Goal: Information Seeking & Learning: Learn about a topic

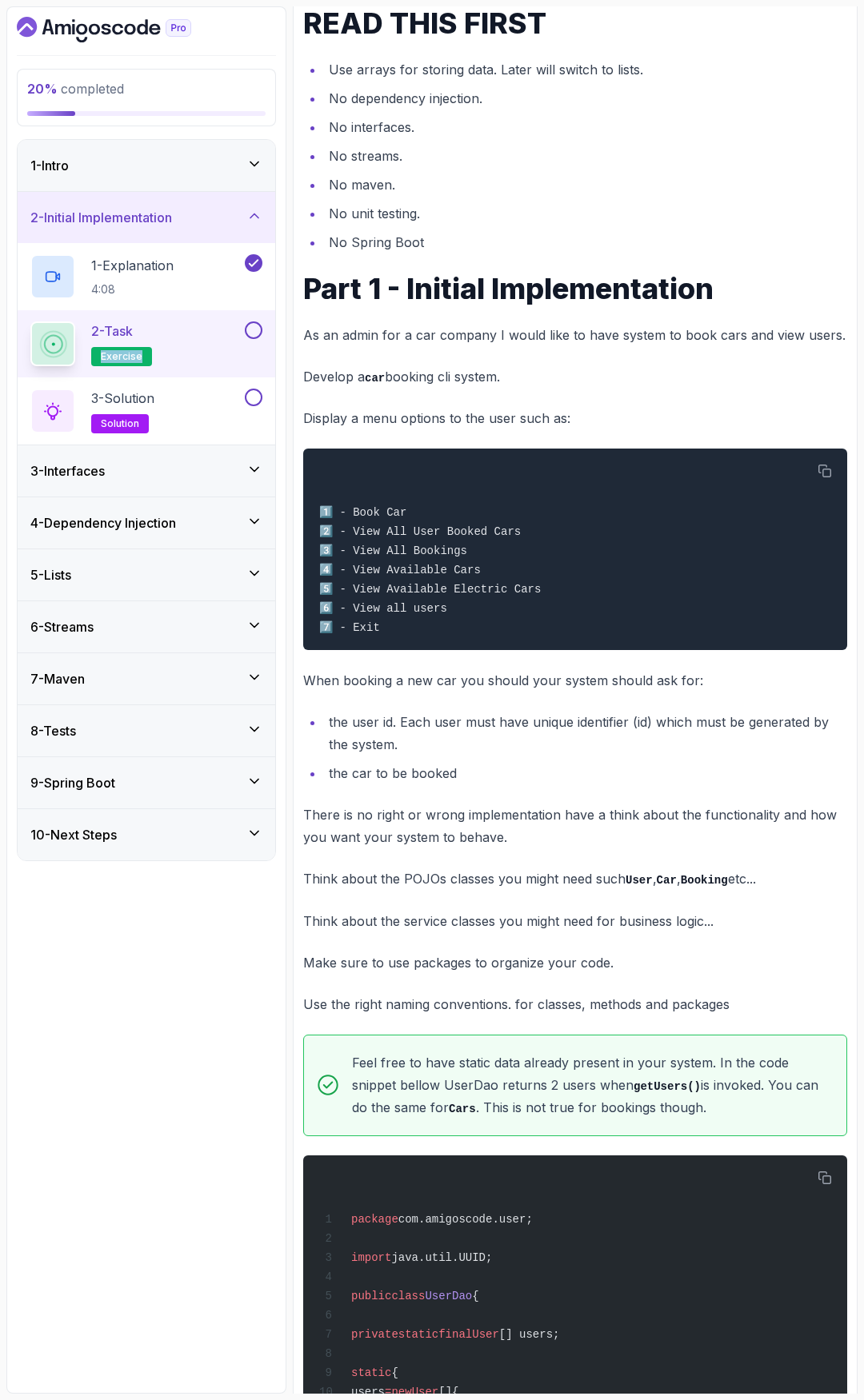
scroll to position [270, 0]
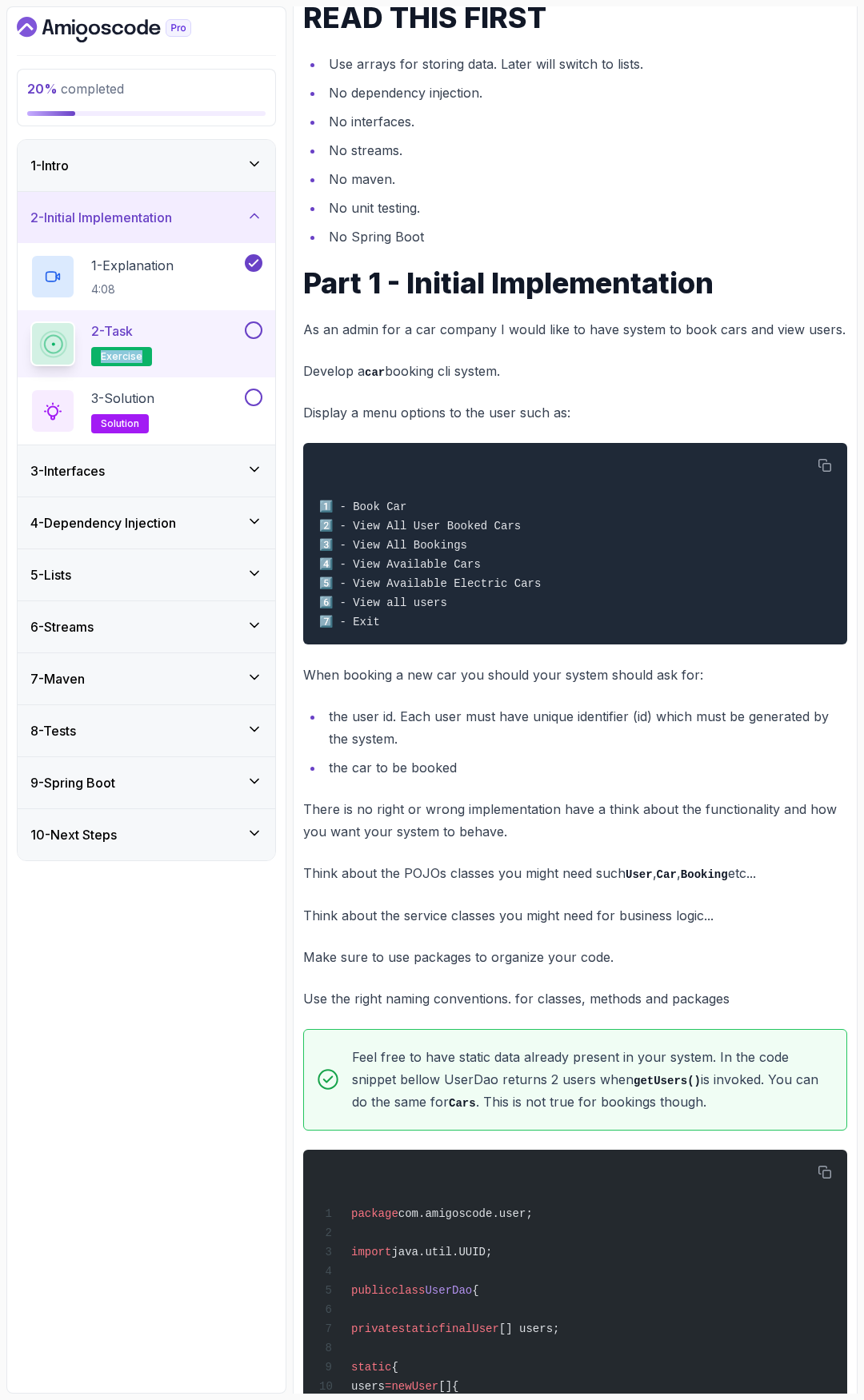
click at [213, 160] on div "1 - Intro" at bounding box center [146, 166] width 232 height 19
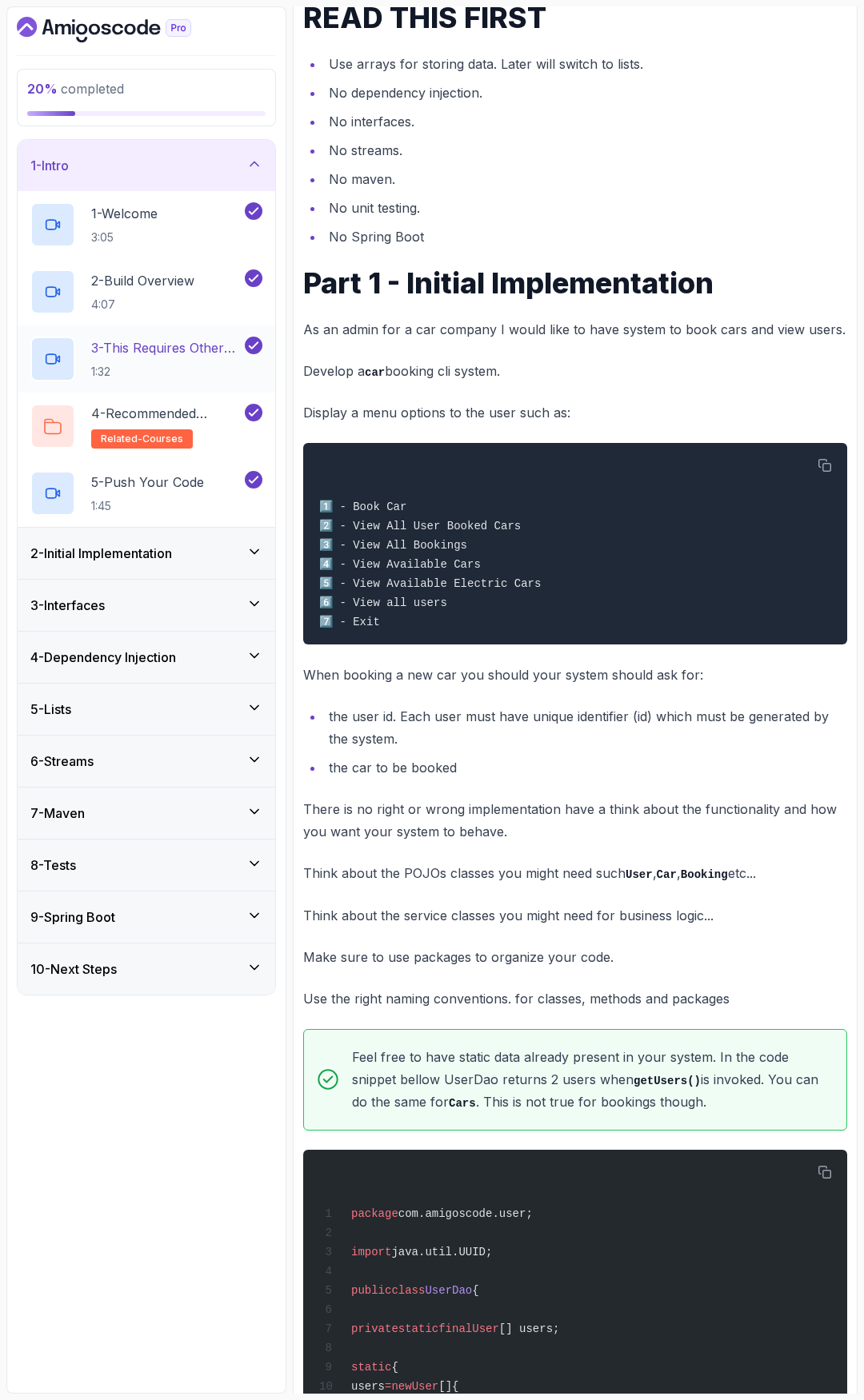
click at [196, 360] on h2 "3 - This Requires Other Courses 1:32" at bounding box center [166, 359] width 150 height 41
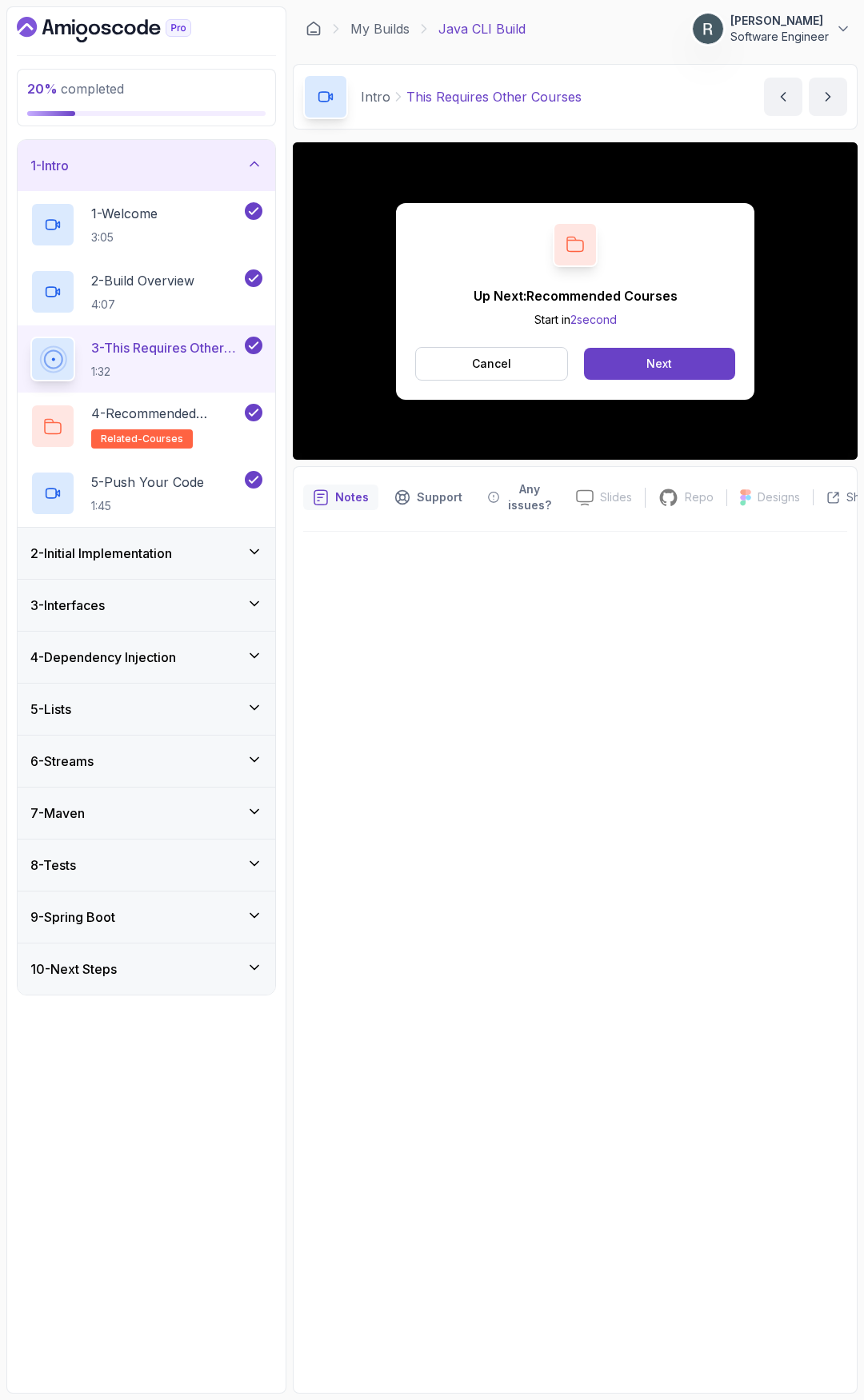
click at [207, 549] on div "2 - Initial Implementation" at bounding box center [146, 553] width 232 height 19
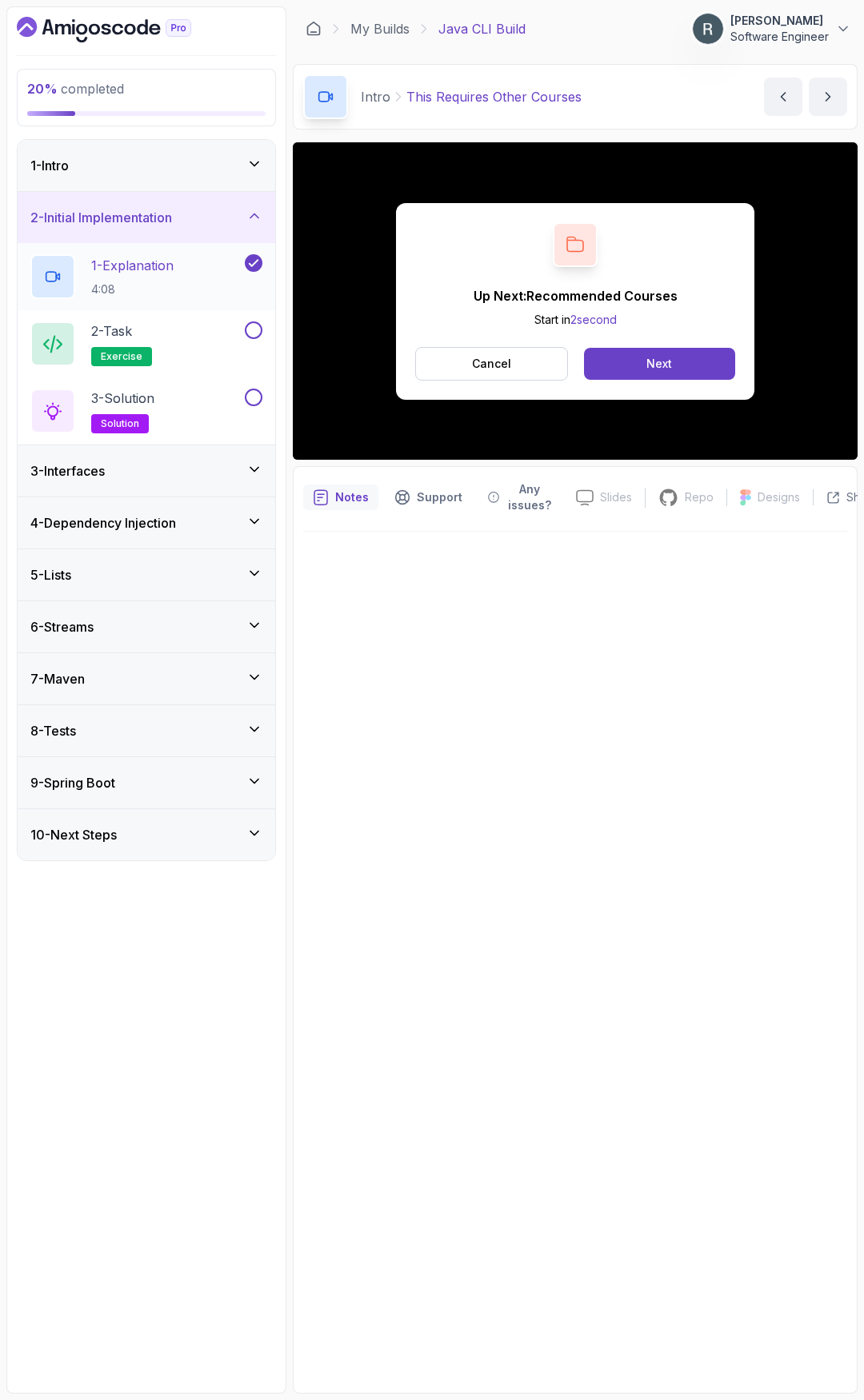
click at [214, 283] on div "1 - Explanation 4:08" at bounding box center [136, 276] width 211 height 44
click at [676, 363] on button "Next" at bounding box center [659, 364] width 151 height 32
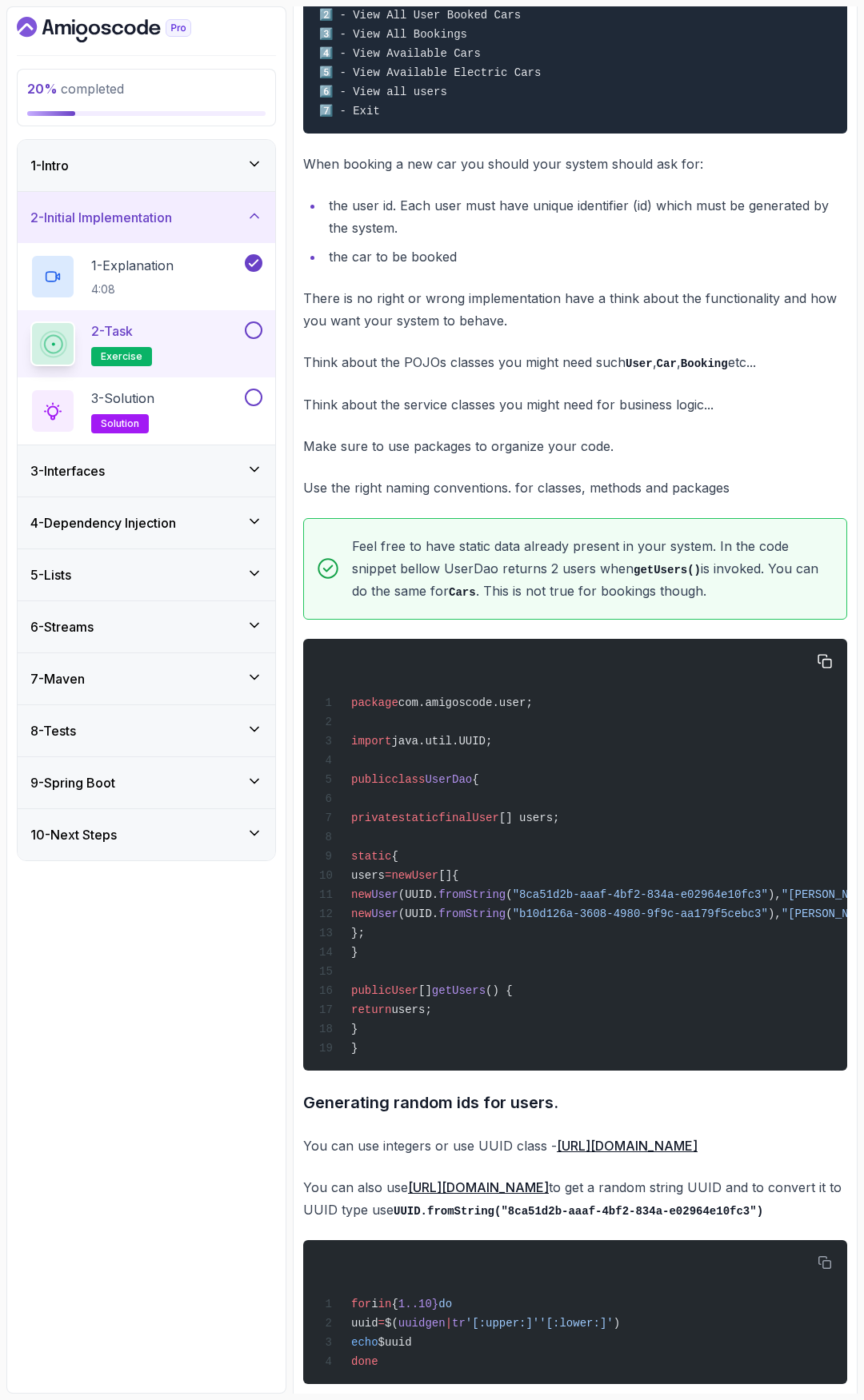
scroll to position [800, 0]
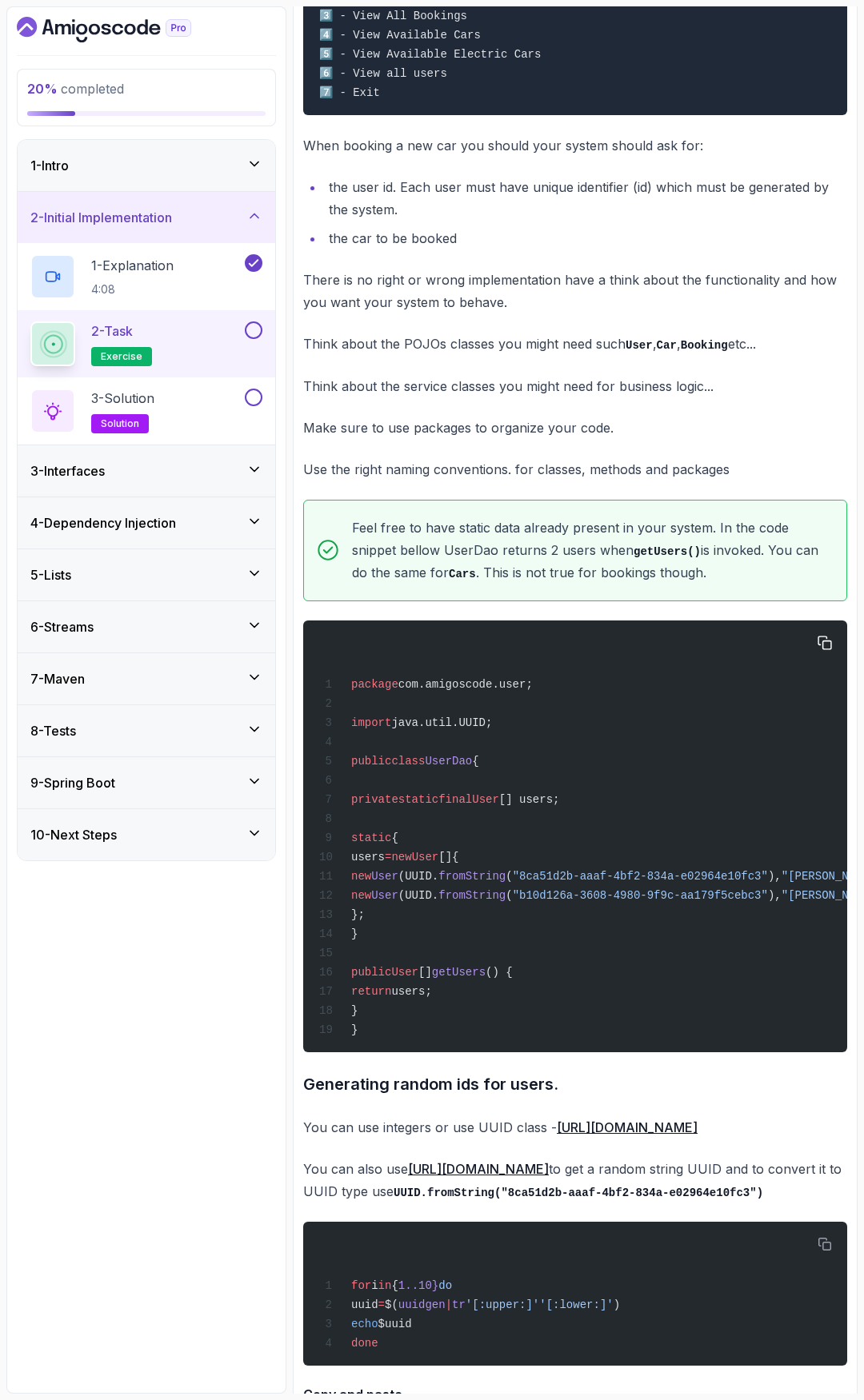
drag, startPoint x: 370, startPoint y: 810, endPoint x: 479, endPoint y: 1033, distance: 248.2
click at [479, 1015] on div "package com.amigoscode.user; import java.util.UUID; public class [GEOGRAPHIC_DA…" at bounding box center [575, 836] width 518 height 413
copy code "private static final User [] users; static { users = new User []{ new User (UUI…"
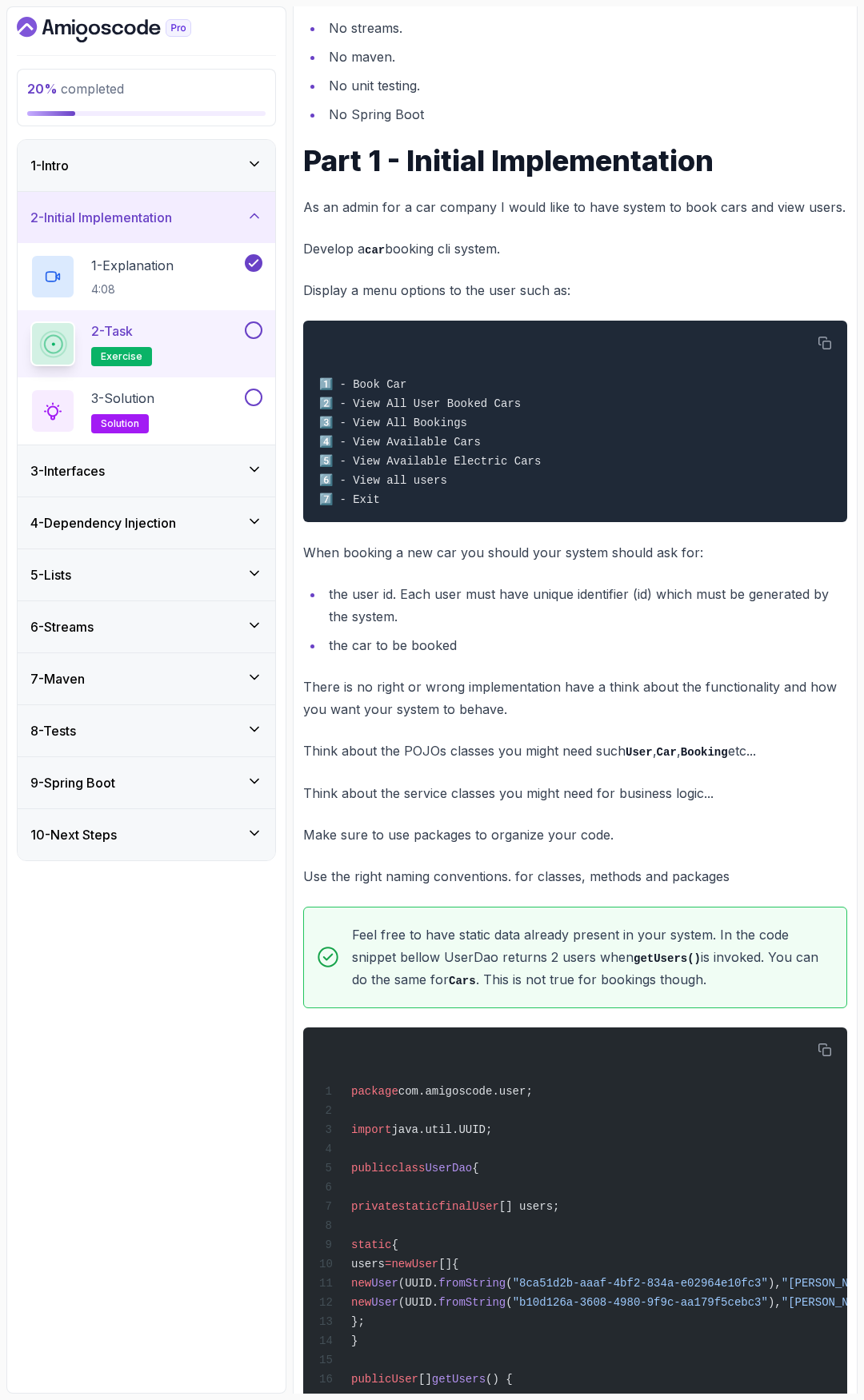
scroll to position [251, 0]
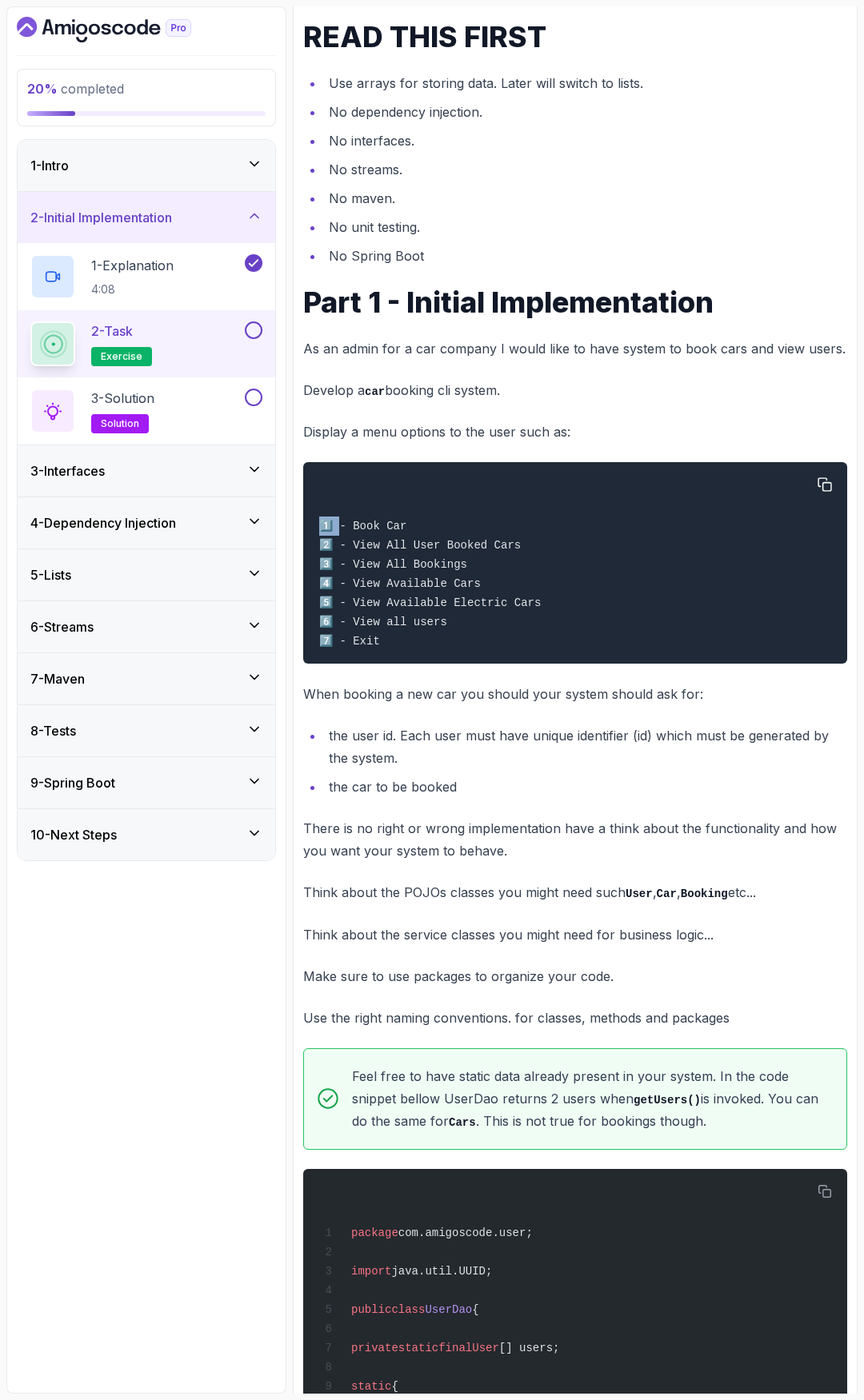
drag, startPoint x: 326, startPoint y: 529, endPoint x: 339, endPoint y: 528, distance: 13.0
click at [339, 528] on code "1️⃣ - Book Car 2️⃣ - View All User Booked Cars 3️⃣ - View All Bookings 4️⃣ - Vi…" at bounding box center [430, 583] width 221 height 128
click at [335, 528] on code "1️⃣ - Book Car 2️⃣ - View All User Booked Cars 3️⃣ - View All Bookings 4️⃣ - Vi…" at bounding box center [430, 583] width 221 height 128
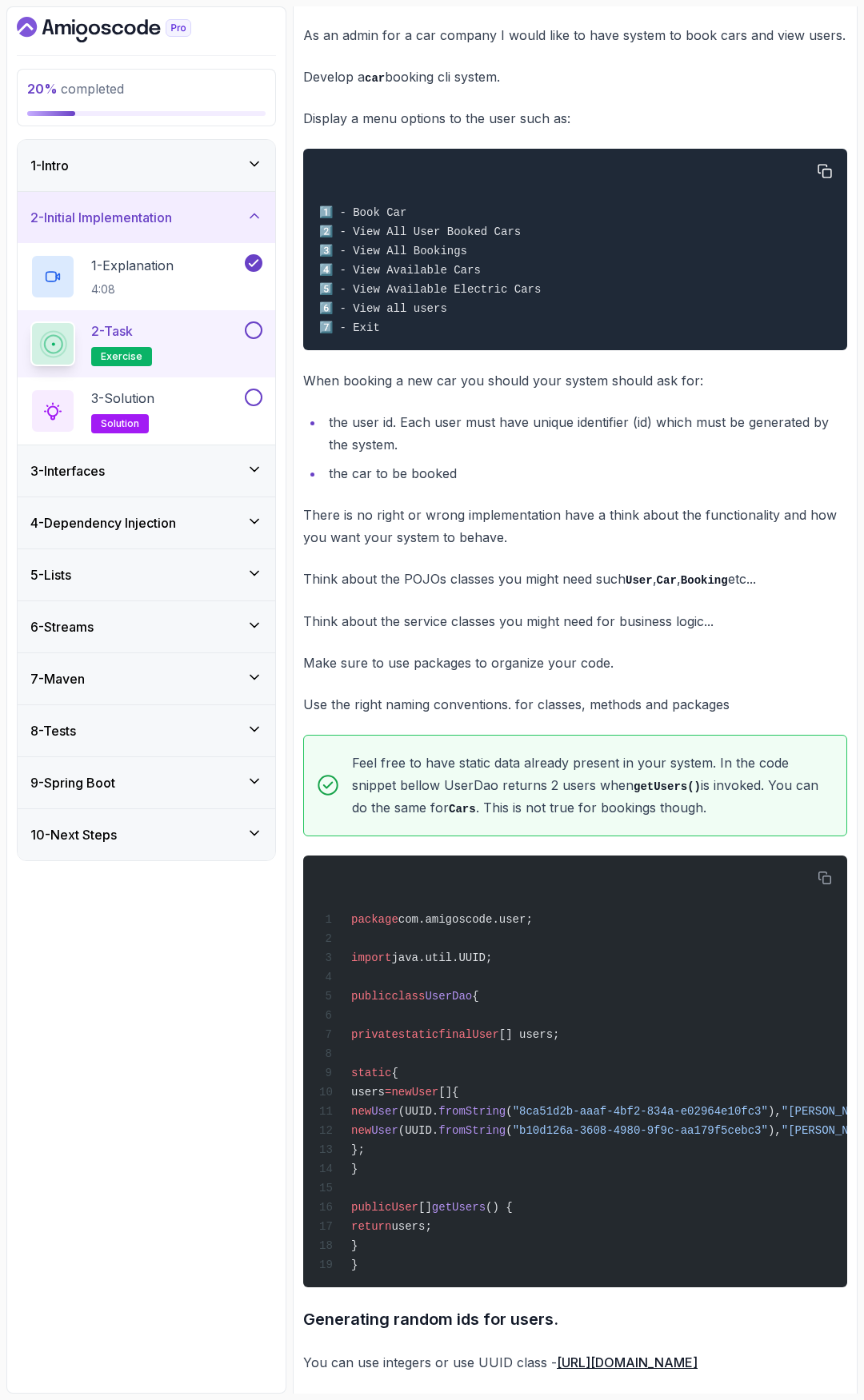
scroll to position [331, 0]
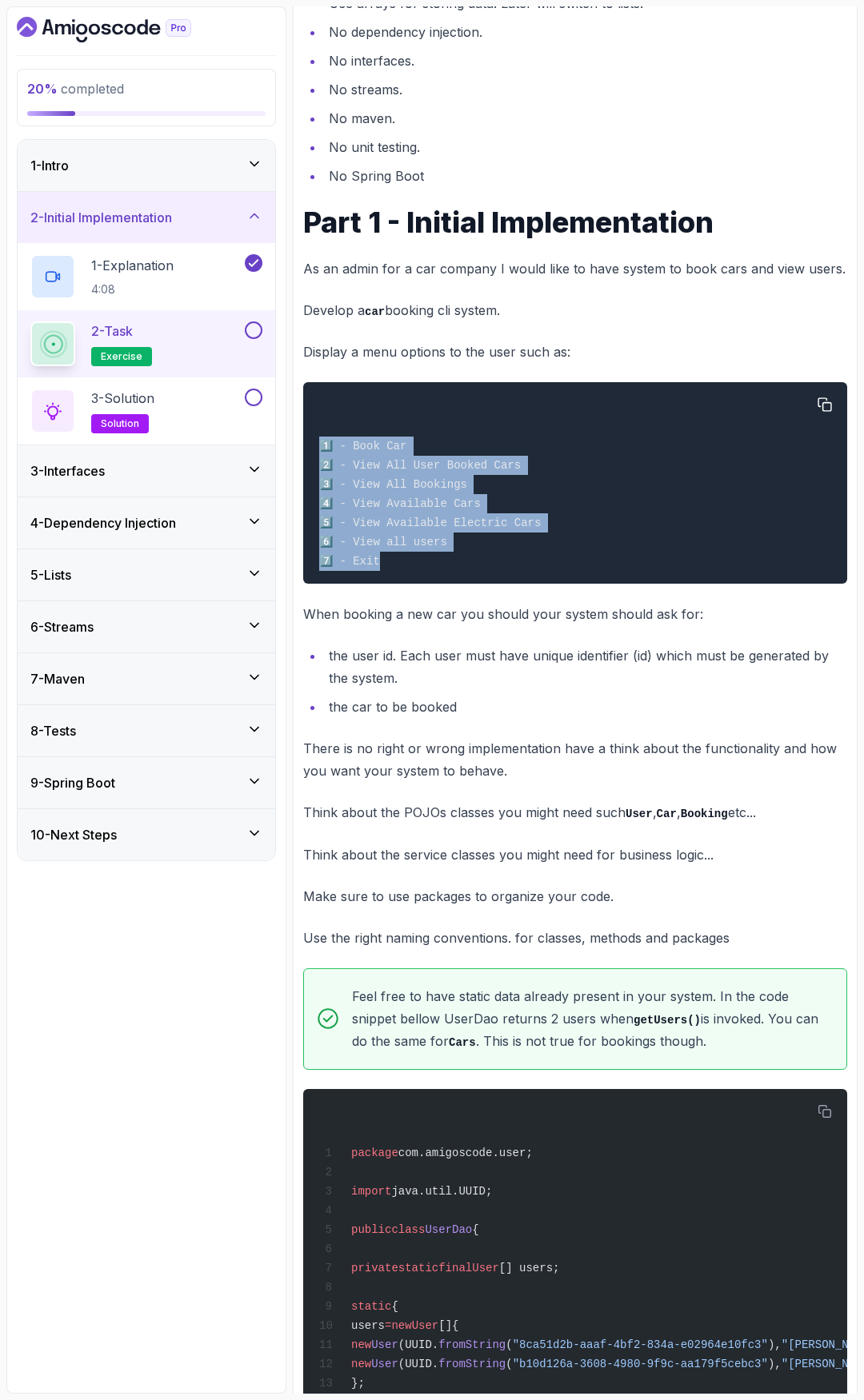
drag, startPoint x: 377, startPoint y: 565, endPoint x: 314, endPoint y: 452, distance: 129.4
click at [314, 452] on pre "1️⃣ - Book Car 2️⃣ - View All User Booked Cars 3️⃣ - View All Bookings 4️⃣ - Vi…" at bounding box center [575, 482] width 544 height 201
copy code "1️⃣ - Book Car 2️⃣ - View All User Booked Cars 3️⃣ - View All Bookings 4️⃣ - Vi…"
click at [251, 332] on button at bounding box center [254, 330] width 18 height 18
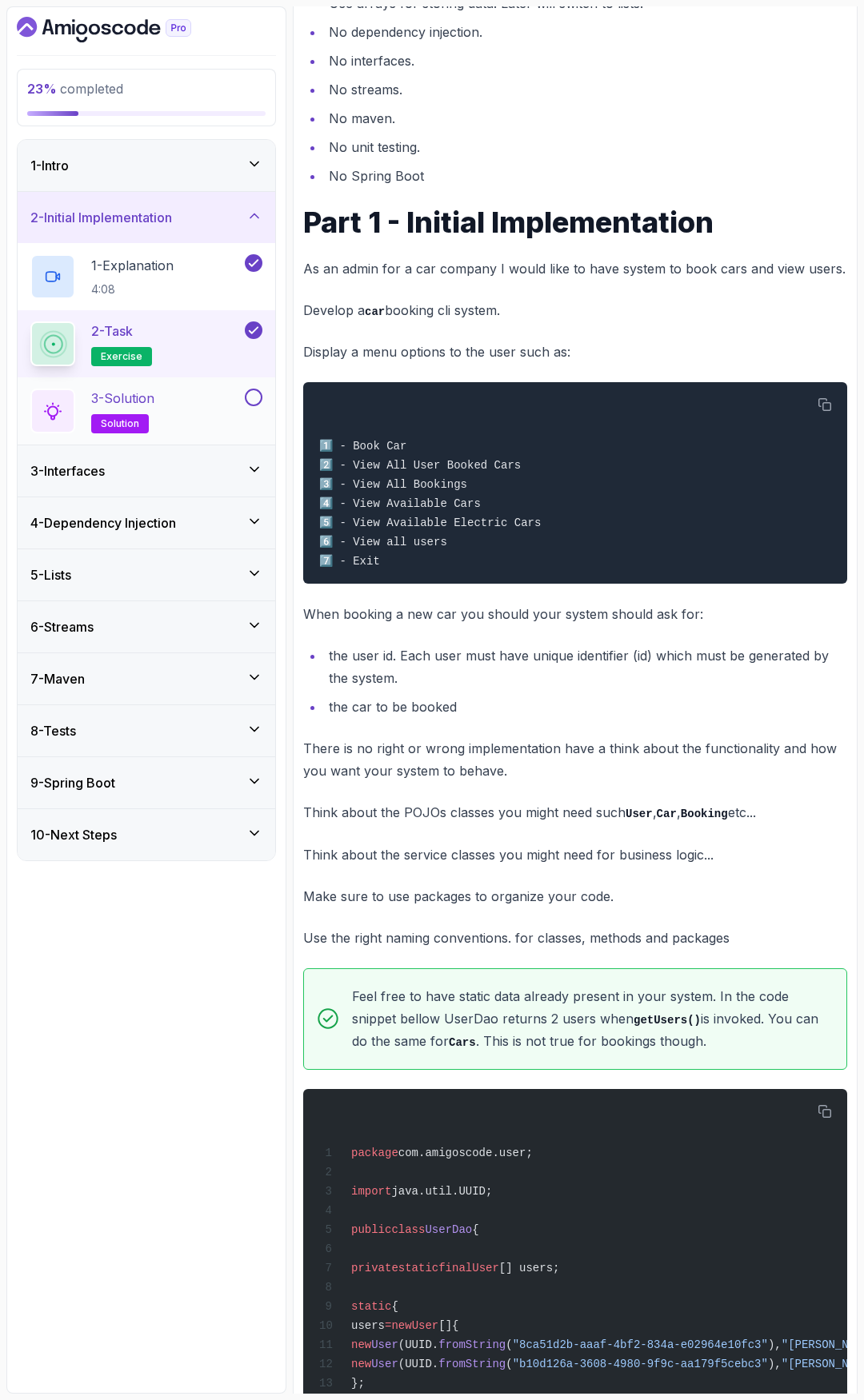
click at [202, 408] on div "3 - Solution solution" at bounding box center [136, 410] width 211 height 44
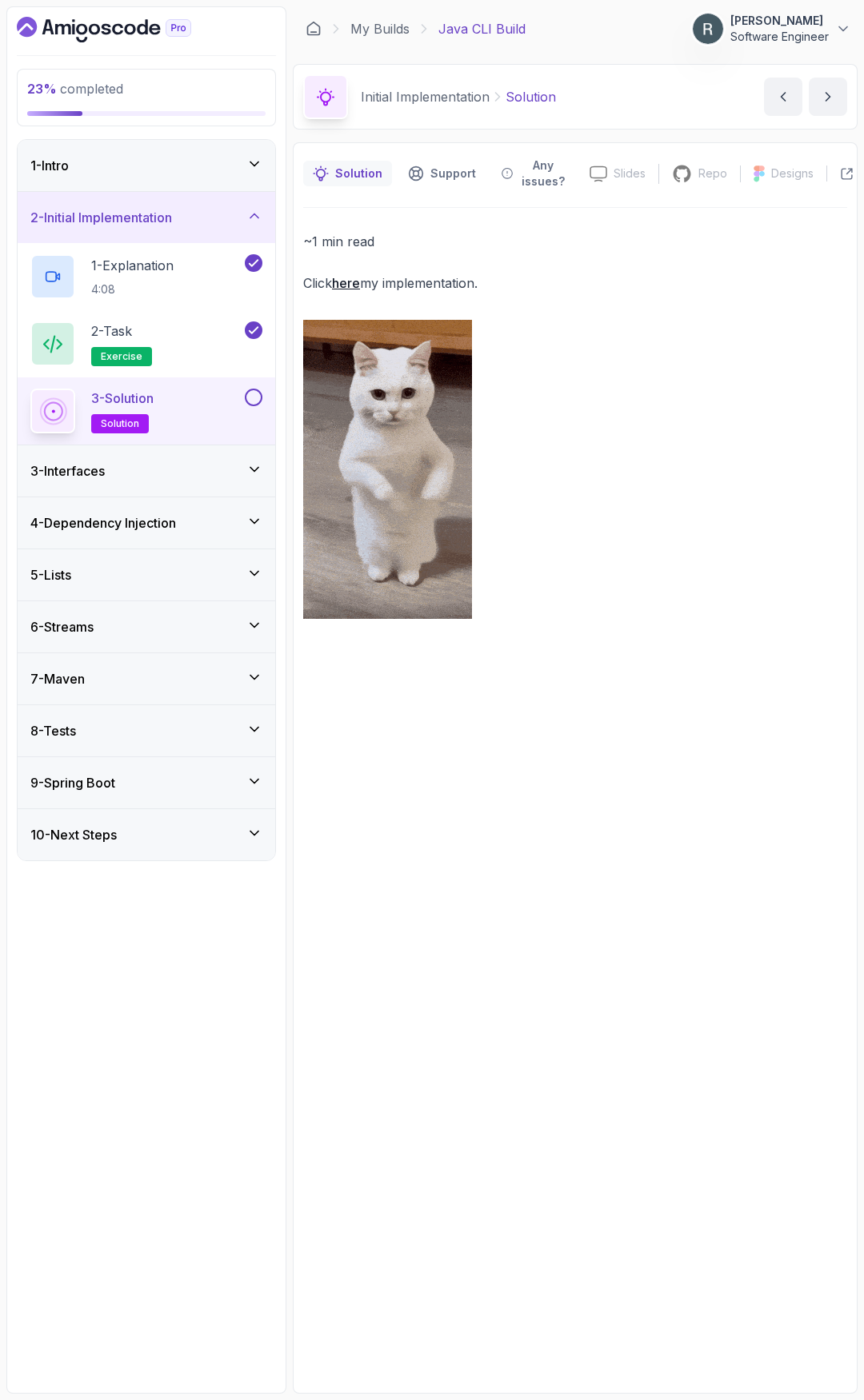
click at [357, 287] on link "here" at bounding box center [346, 283] width 28 height 16
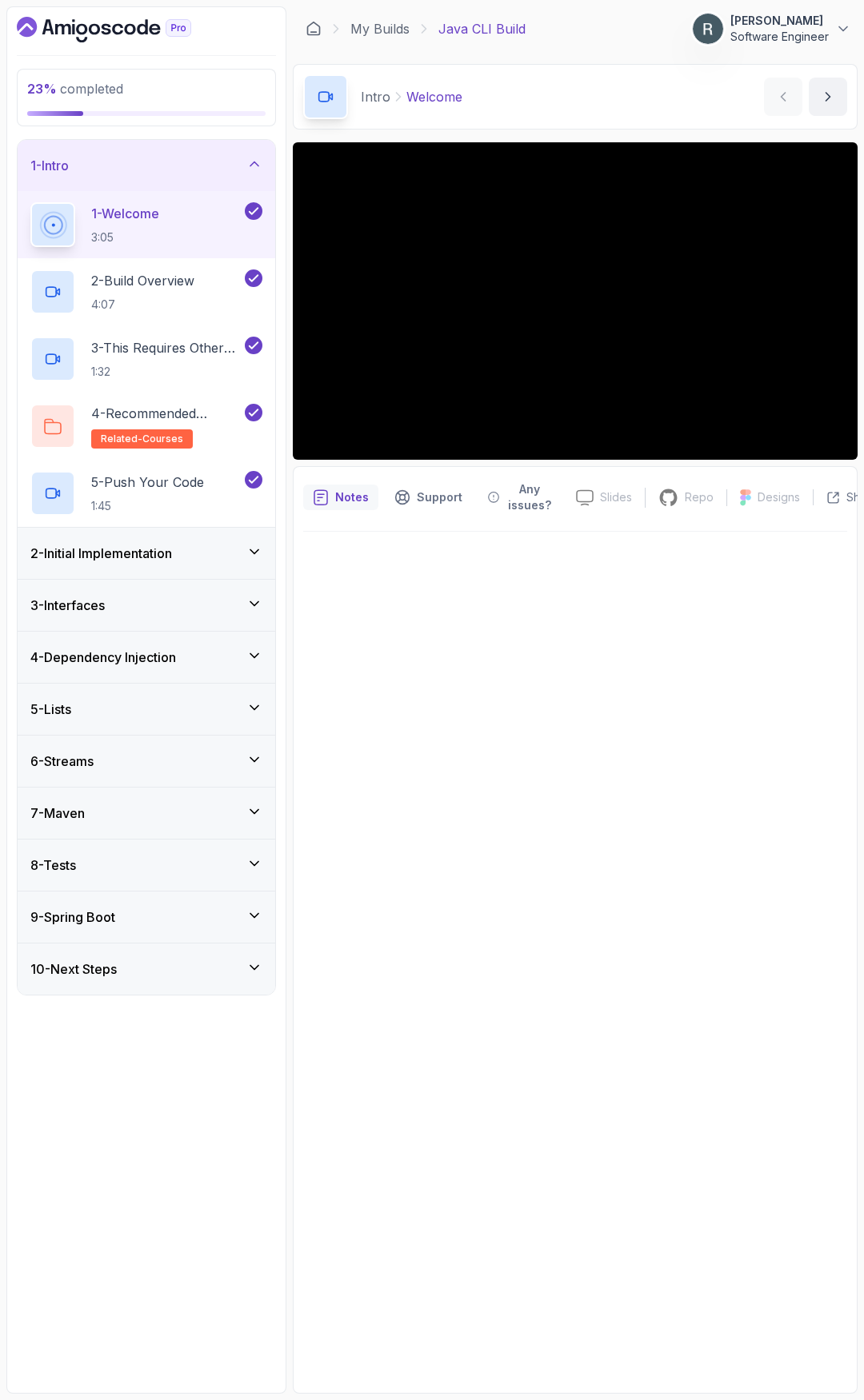
click at [192, 555] on div "2 - Initial Implementation" at bounding box center [146, 553] width 232 height 19
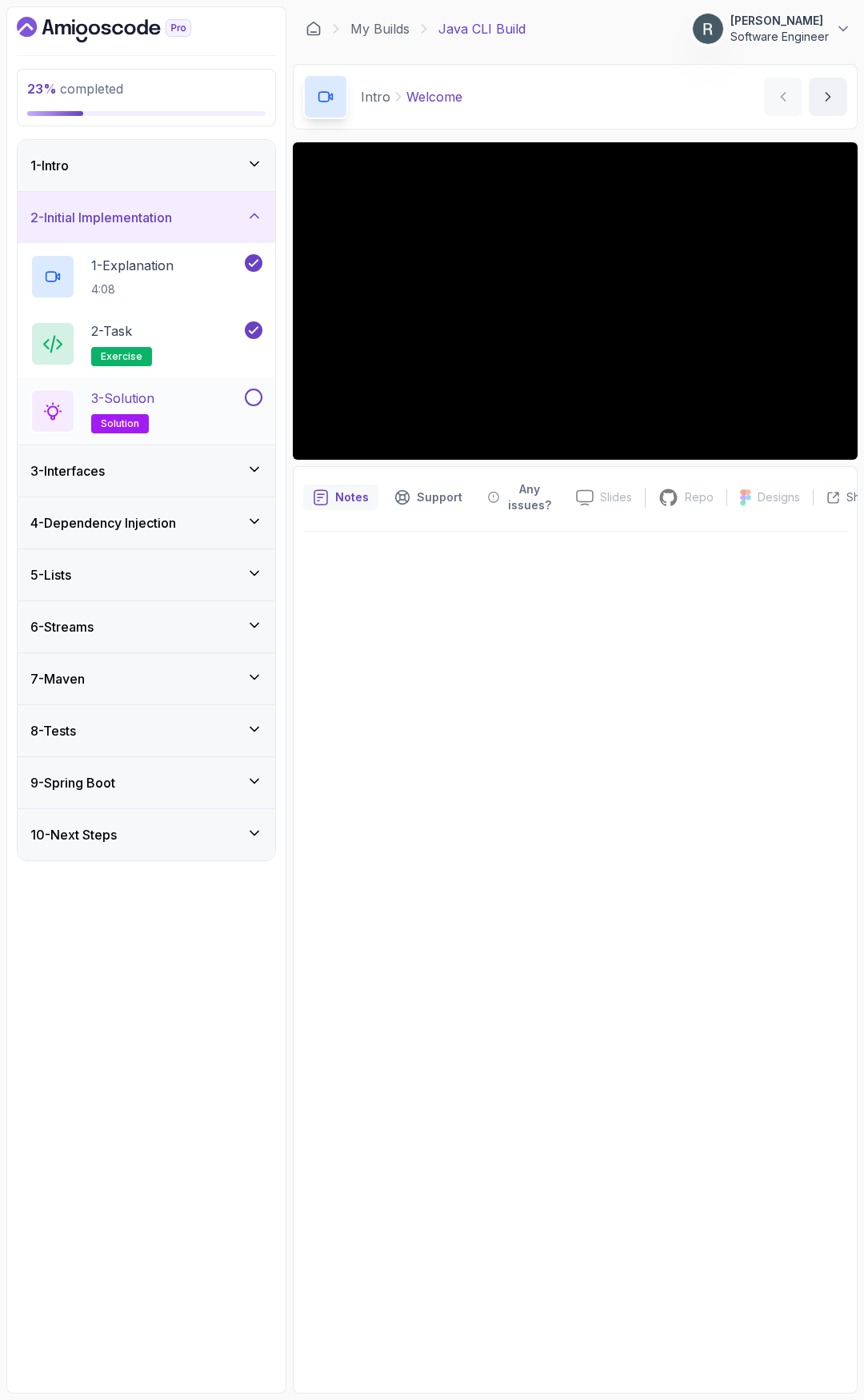
click at [228, 400] on div "3 - Solution solution" at bounding box center [136, 410] width 211 height 44
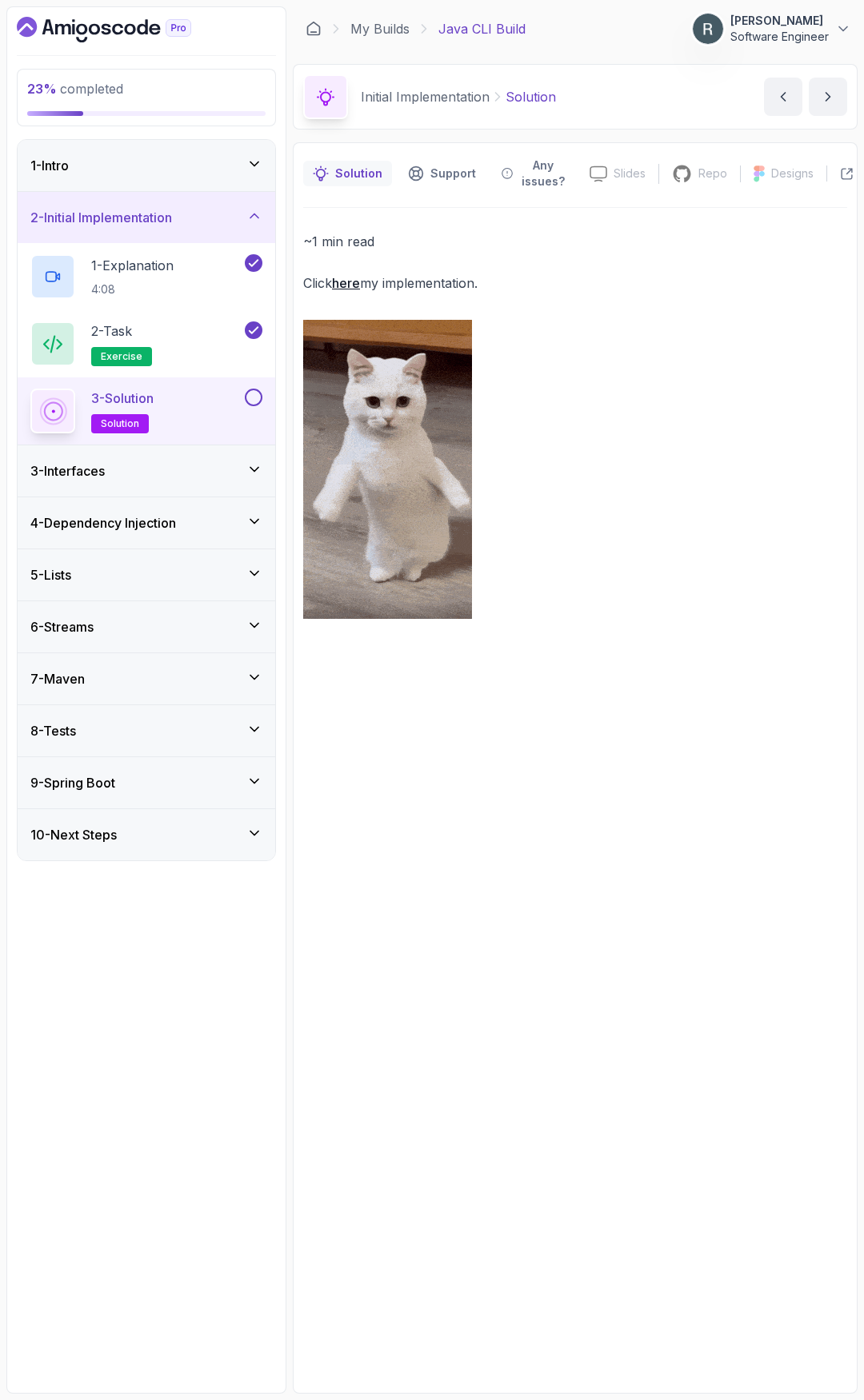
click at [250, 393] on button at bounding box center [254, 397] width 18 height 18
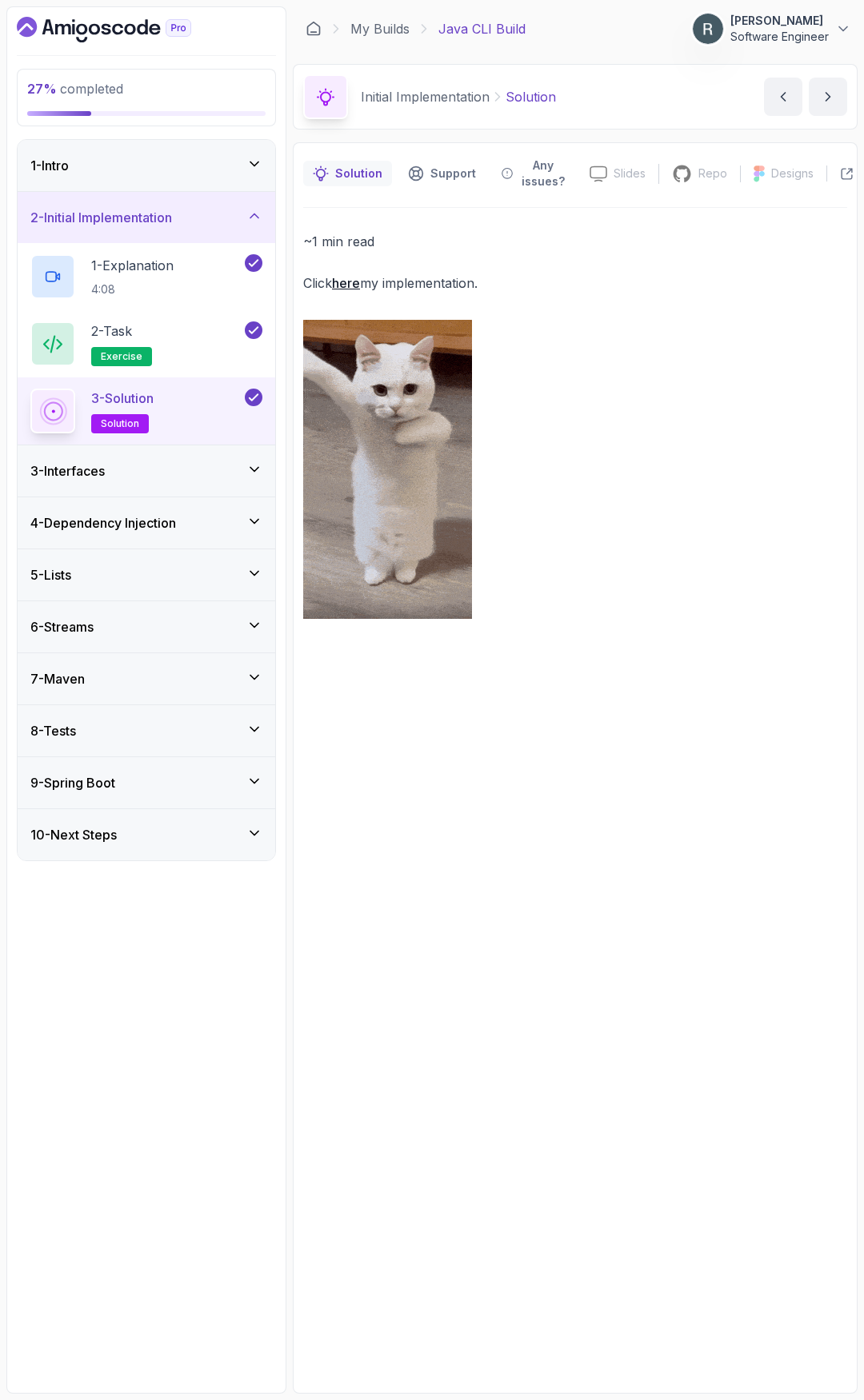
click at [206, 465] on div "3 - Interfaces" at bounding box center [146, 471] width 232 height 19
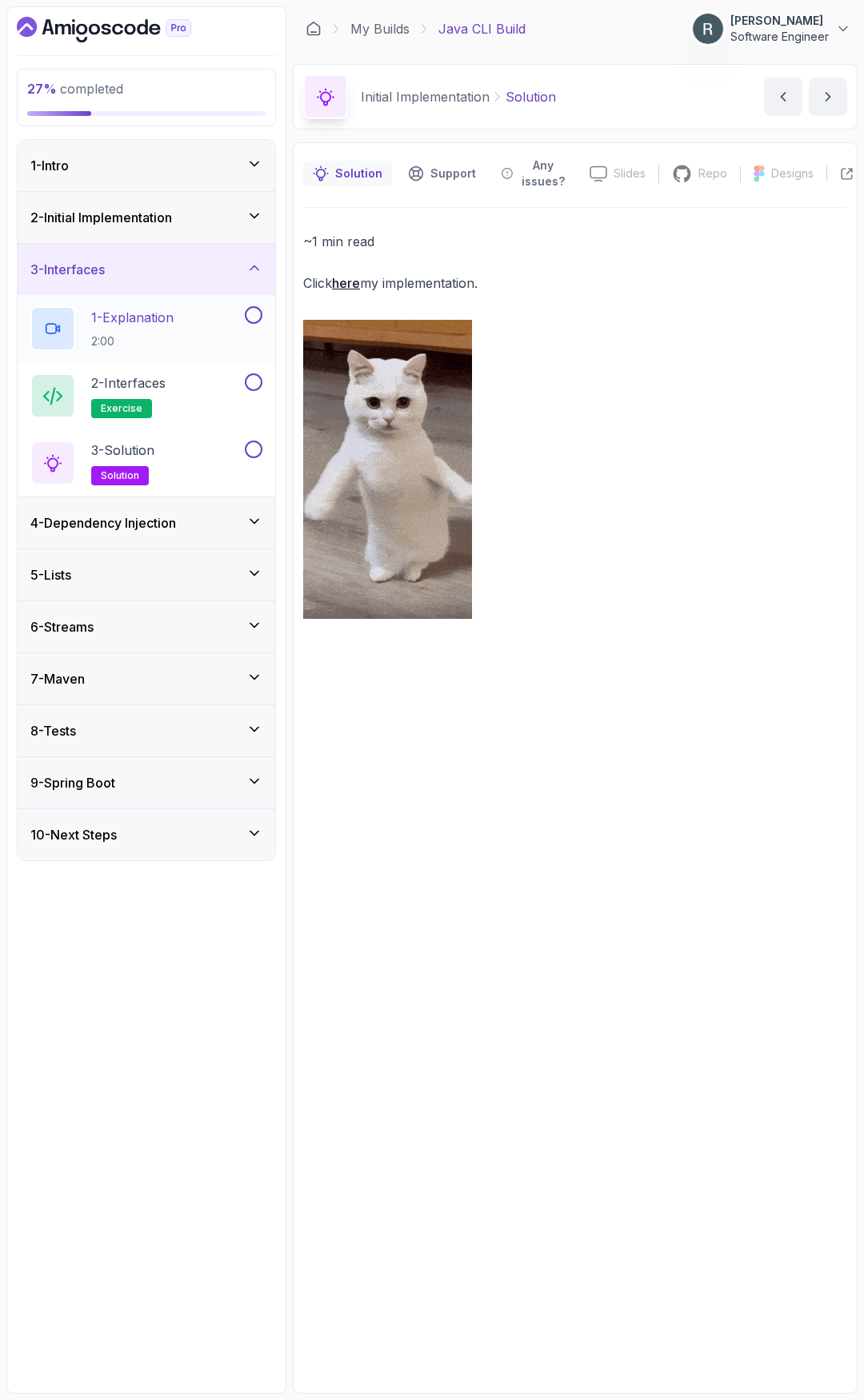
click at [203, 323] on div "1 - Explanation 2:00" at bounding box center [136, 328] width 211 height 44
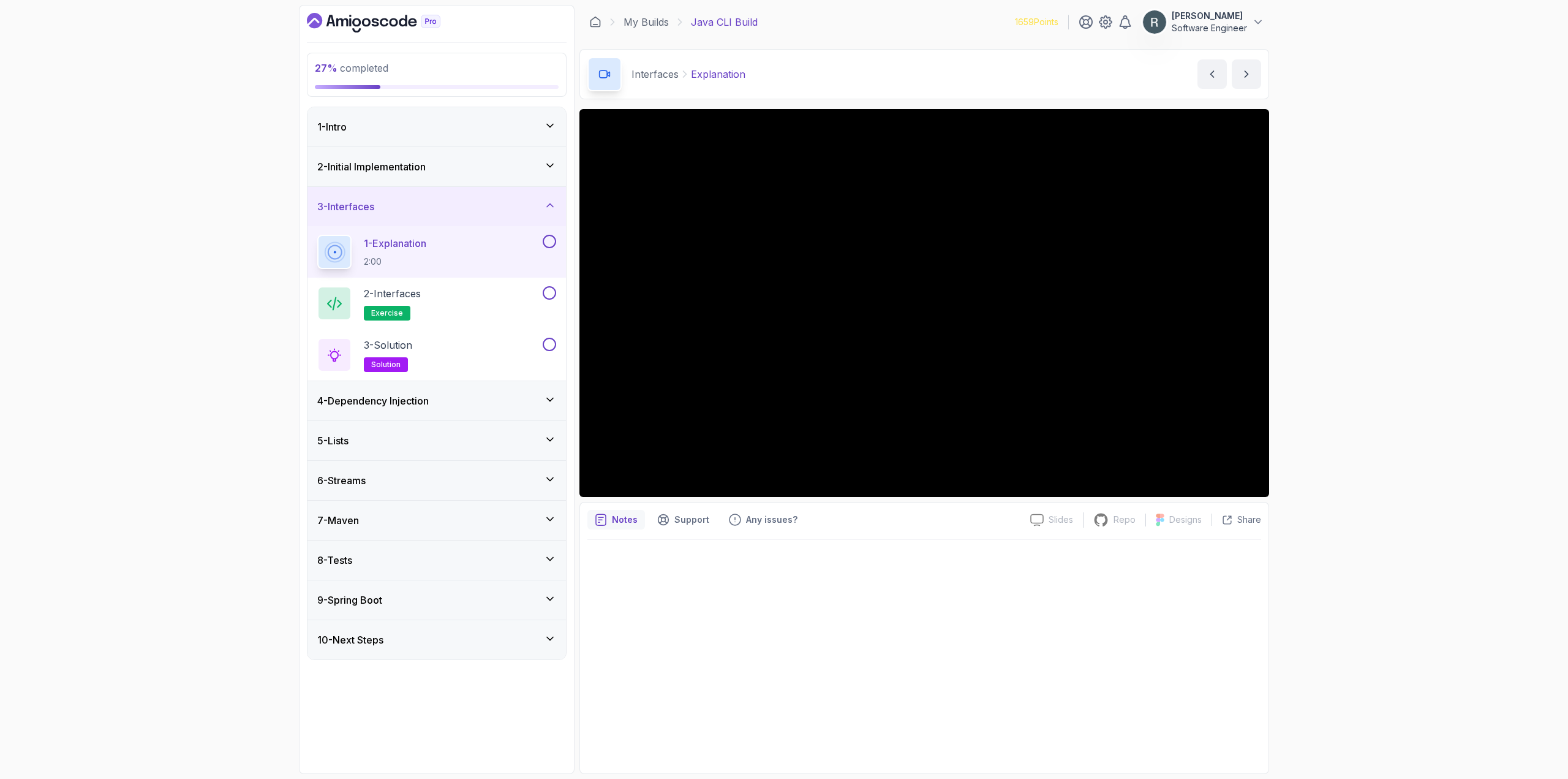
click at [661, 276] on div "27 % completed 1 - Intro 2 - Initial Implementation 3 - Interfaces 1 - Explanat…" at bounding box center [784, 390] width 1568 height 779
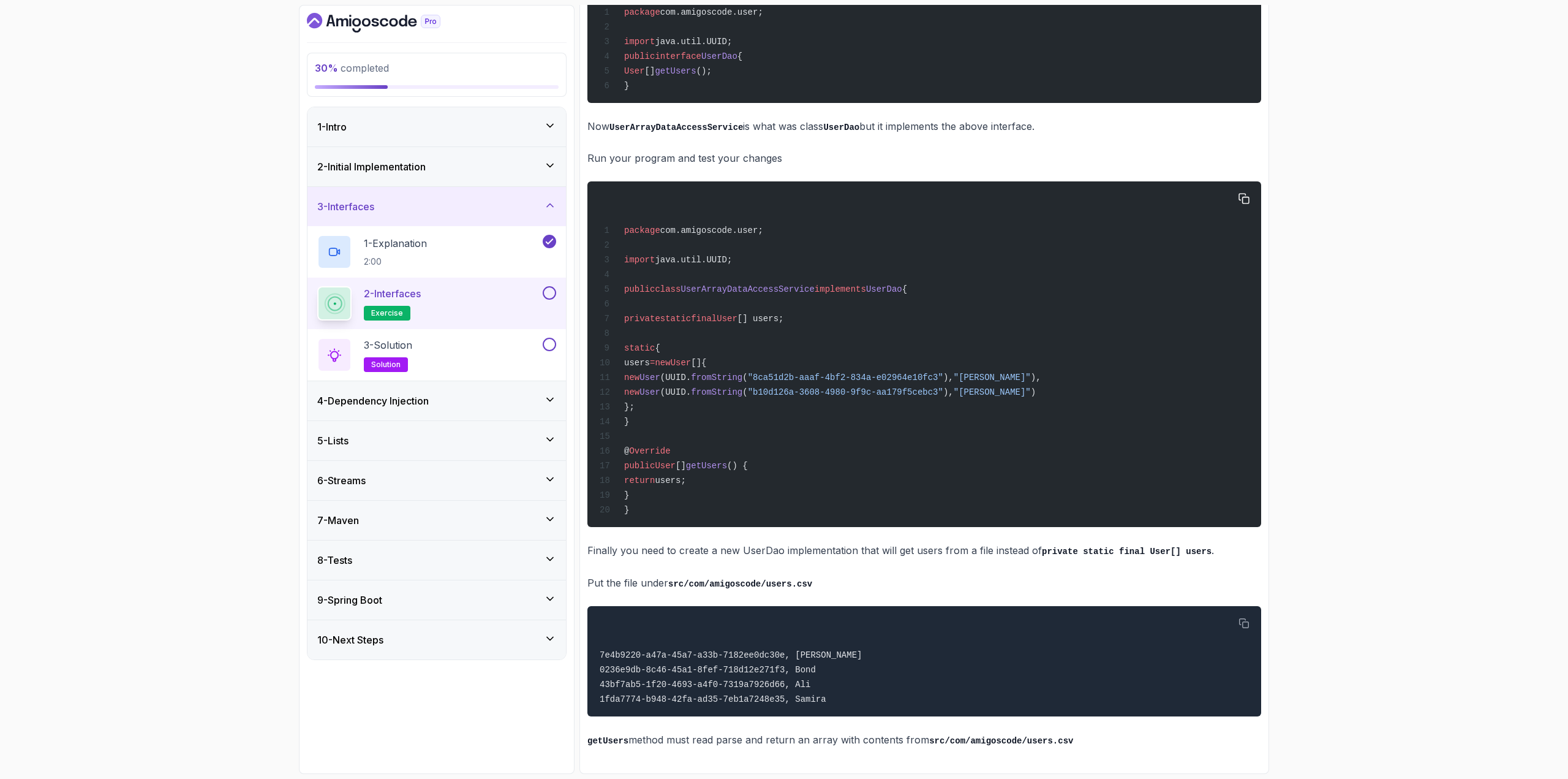
scroll to position [791, 0]
click at [552, 291] on button at bounding box center [550, 293] width 14 height 14
click at [661, 618] on icon "button" at bounding box center [1244, 624] width 11 height 11
click at [440, 178] on div "2 - Initial Implementation" at bounding box center [437, 166] width 259 height 39
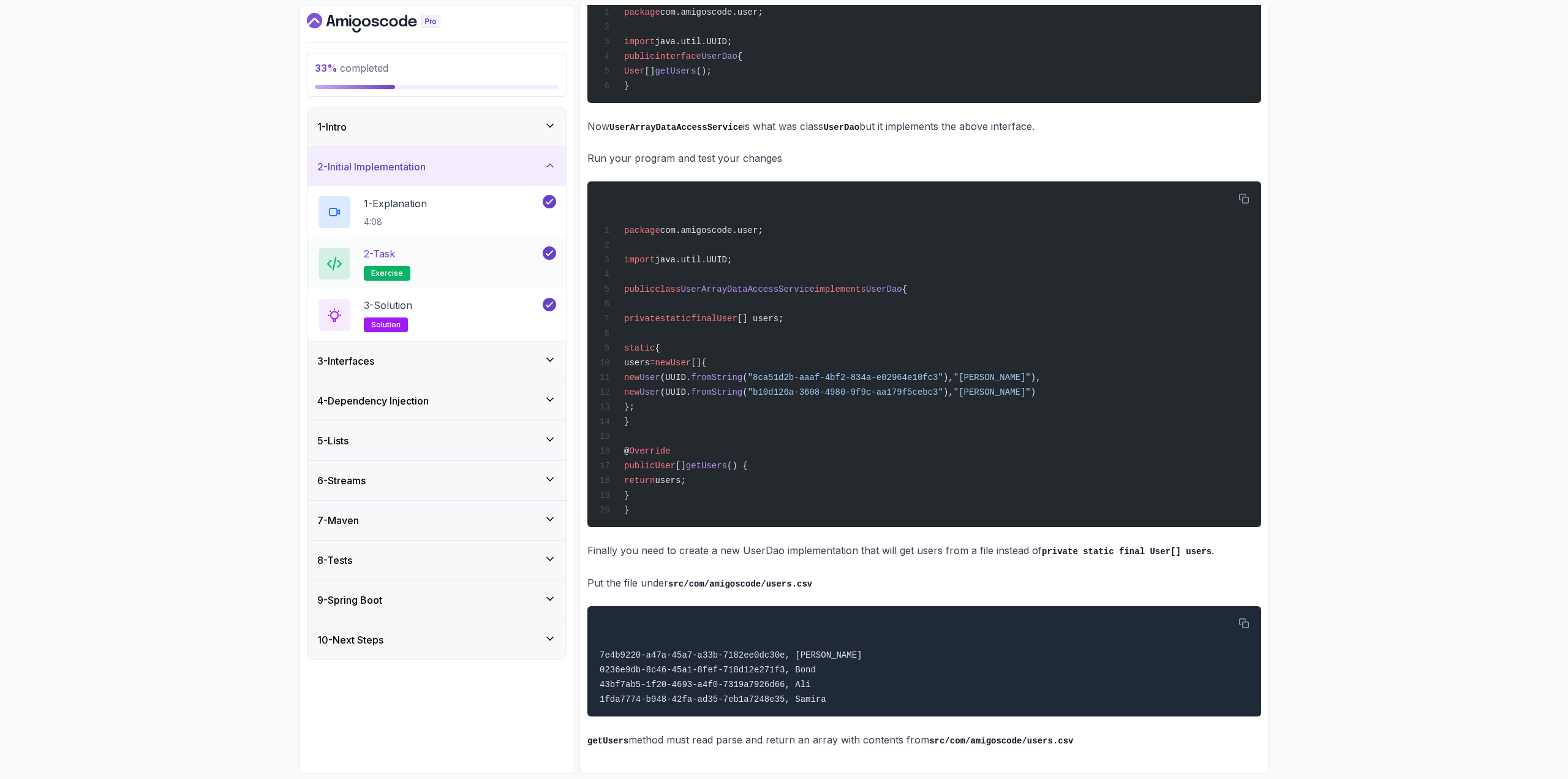
click at [417, 253] on div "2 - Task exercise" at bounding box center [429, 263] width 223 height 34
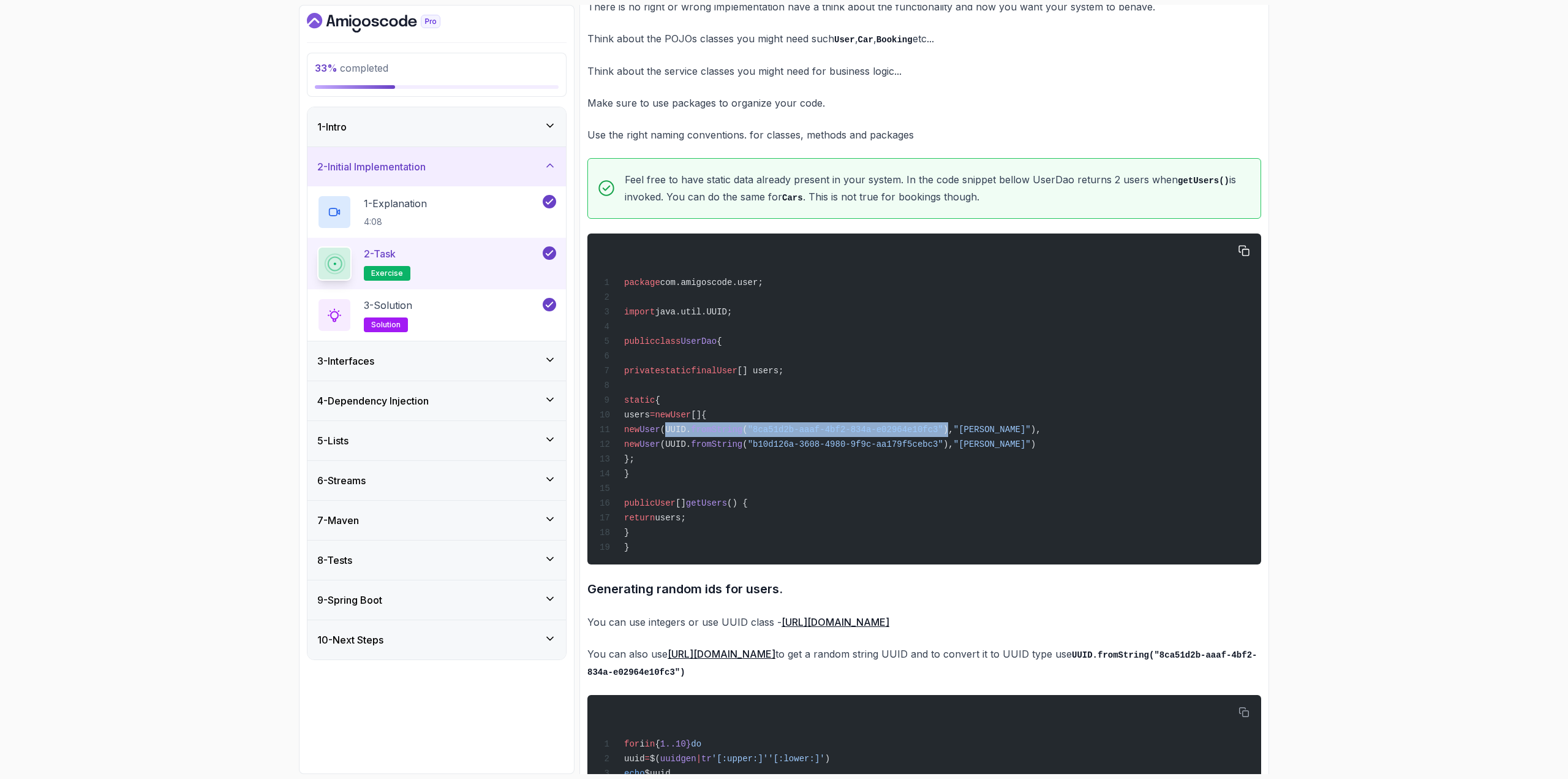
drag, startPoint x: 743, startPoint y: 440, endPoint x: 1000, endPoint y: 444, distance: 257.0
click at [661, 435] on span "new User (UUID. fromString ( "8ca51d2b-aaaf-4bf2-834a-e02964e10fc3" ), "James" …" at bounding box center [820, 430] width 441 height 10
copy span "UUID. fromString ( "8ca51d2b-aaaf-4bf2-834a-e02964e10fc3" )"
click at [448, 310] on div "3 - Solution solution" at bounding box center [429, 315] width 223 height 34
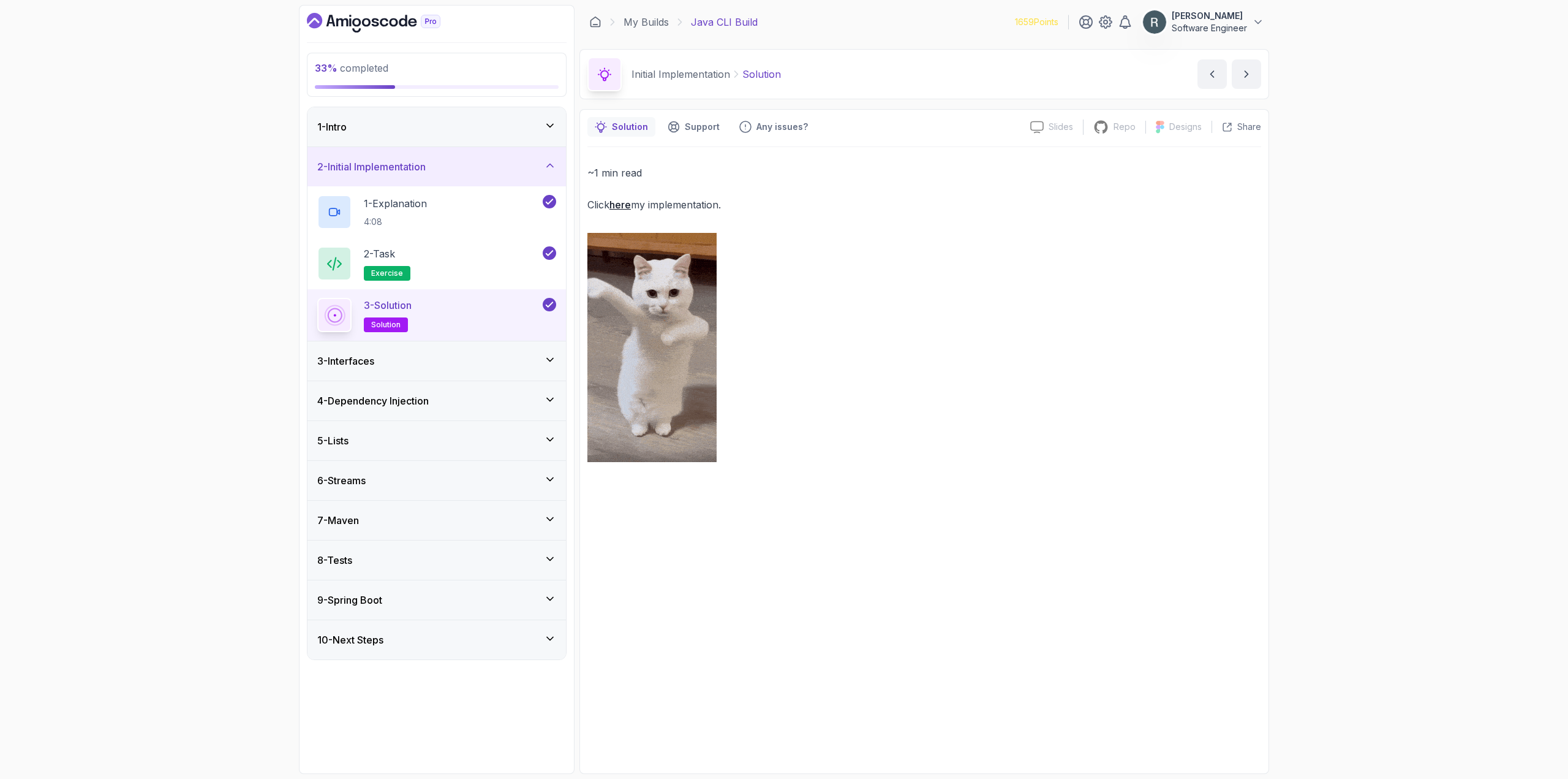
click at [421, 358] on div "3 - Interfaces" at bounding box center [437, 361] width 239 height 15
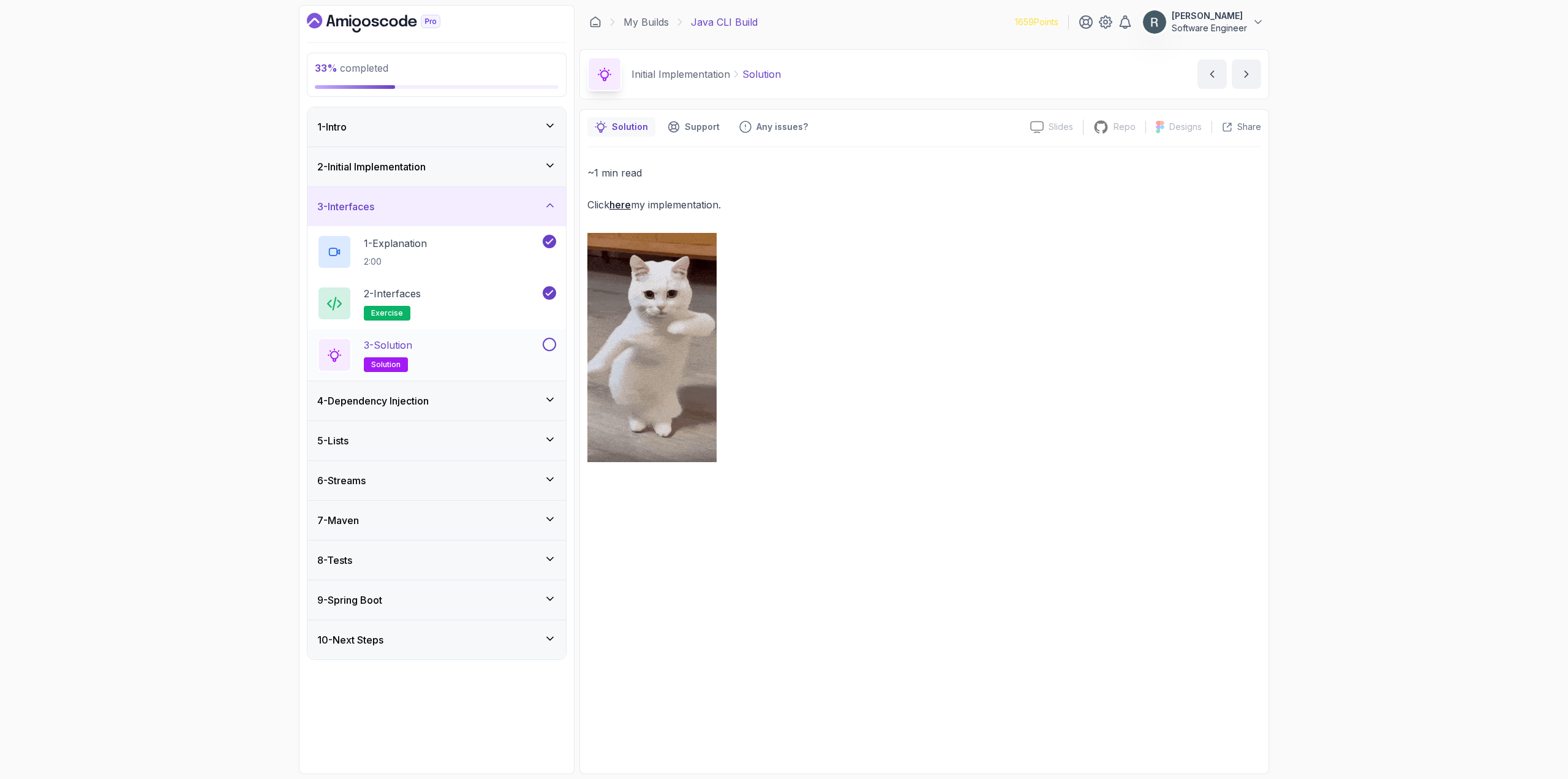
click at [510, 340] on div "3 - Solution solution" at bounding box center [429, 354] width 223 height 34
click at [548, 346] on button at bounding box center [550, 344] width 14 height 14
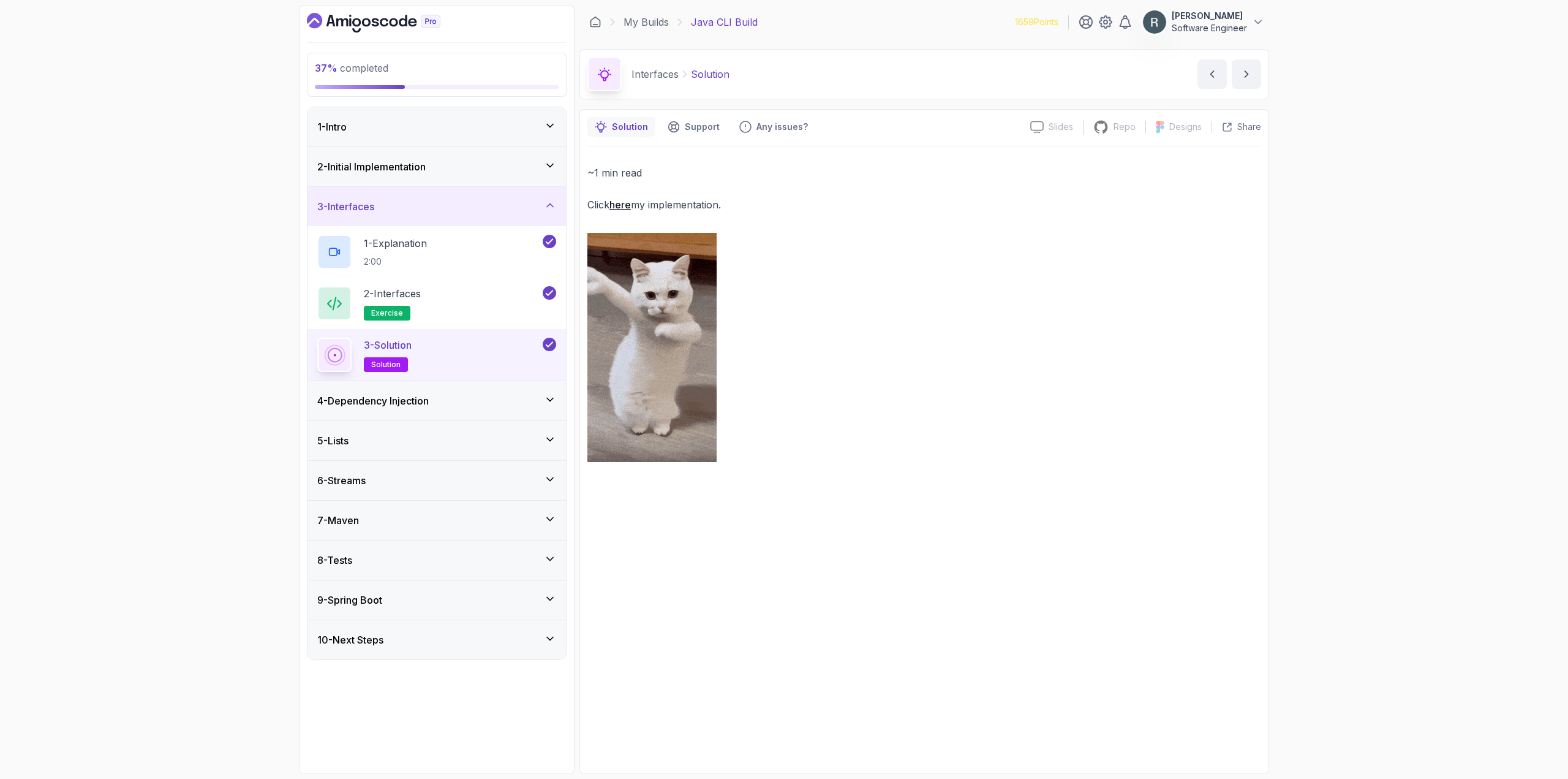
click at [441, 403] on div "4 - Dependency Injection" at bounding box center [437, 401] width 239 height 15
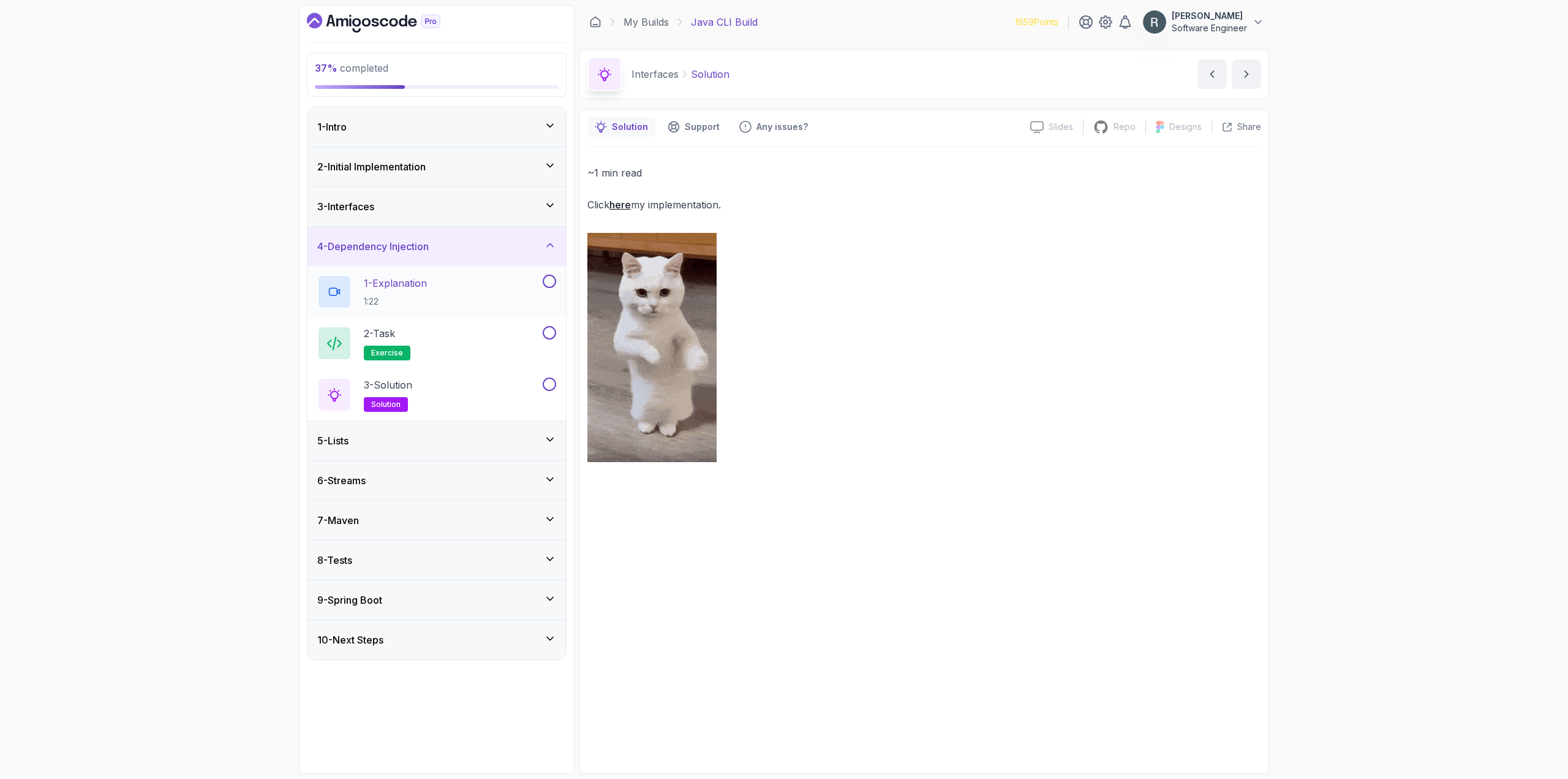
click at [547, 283] on button at bounding box center [550, 281] width 14 height 14
click at [512, 347] on div "2 - Task exercise" at bounding box center [429, 342] width 223 height 34
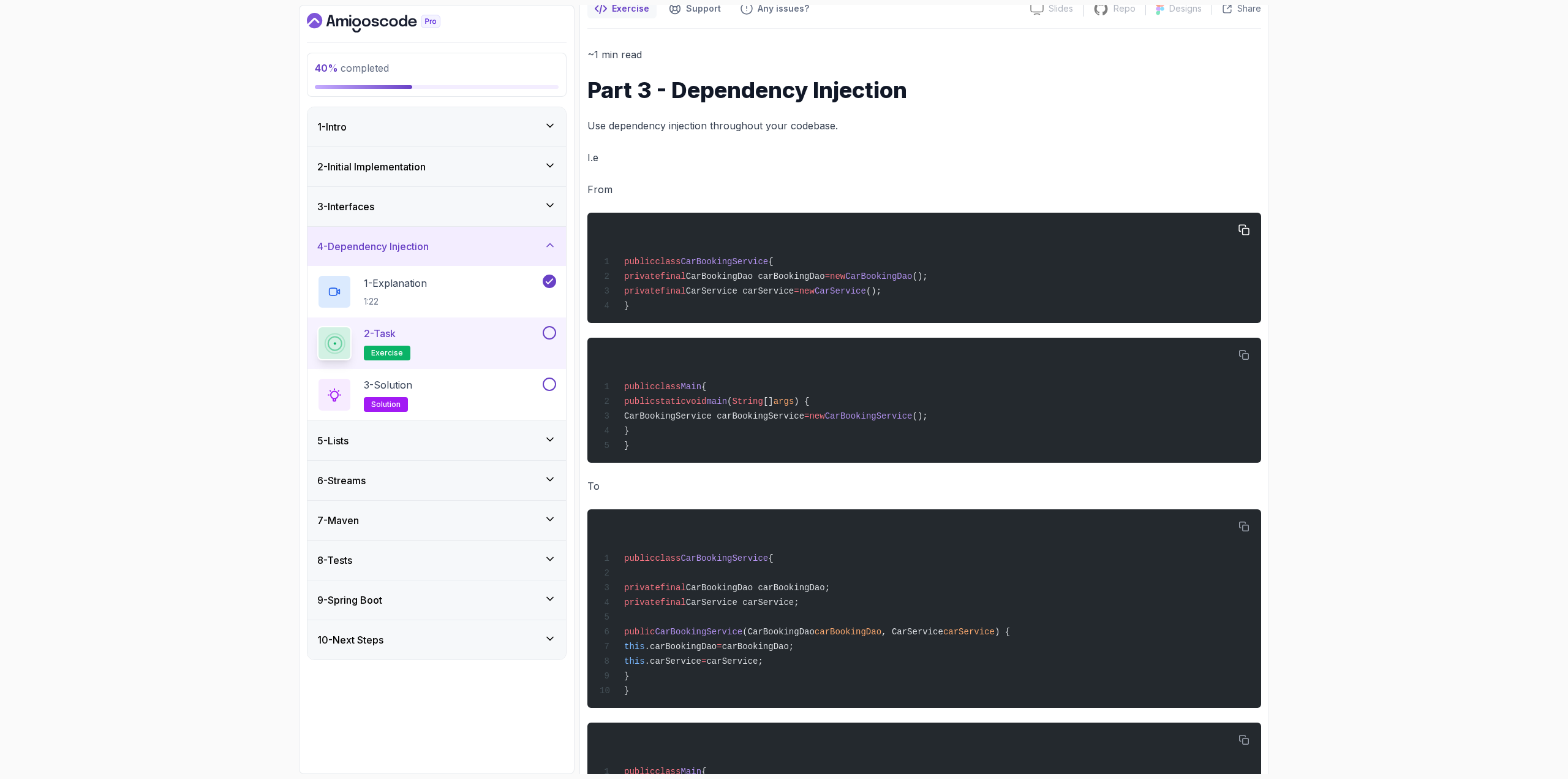
scroll to position [123, 0]
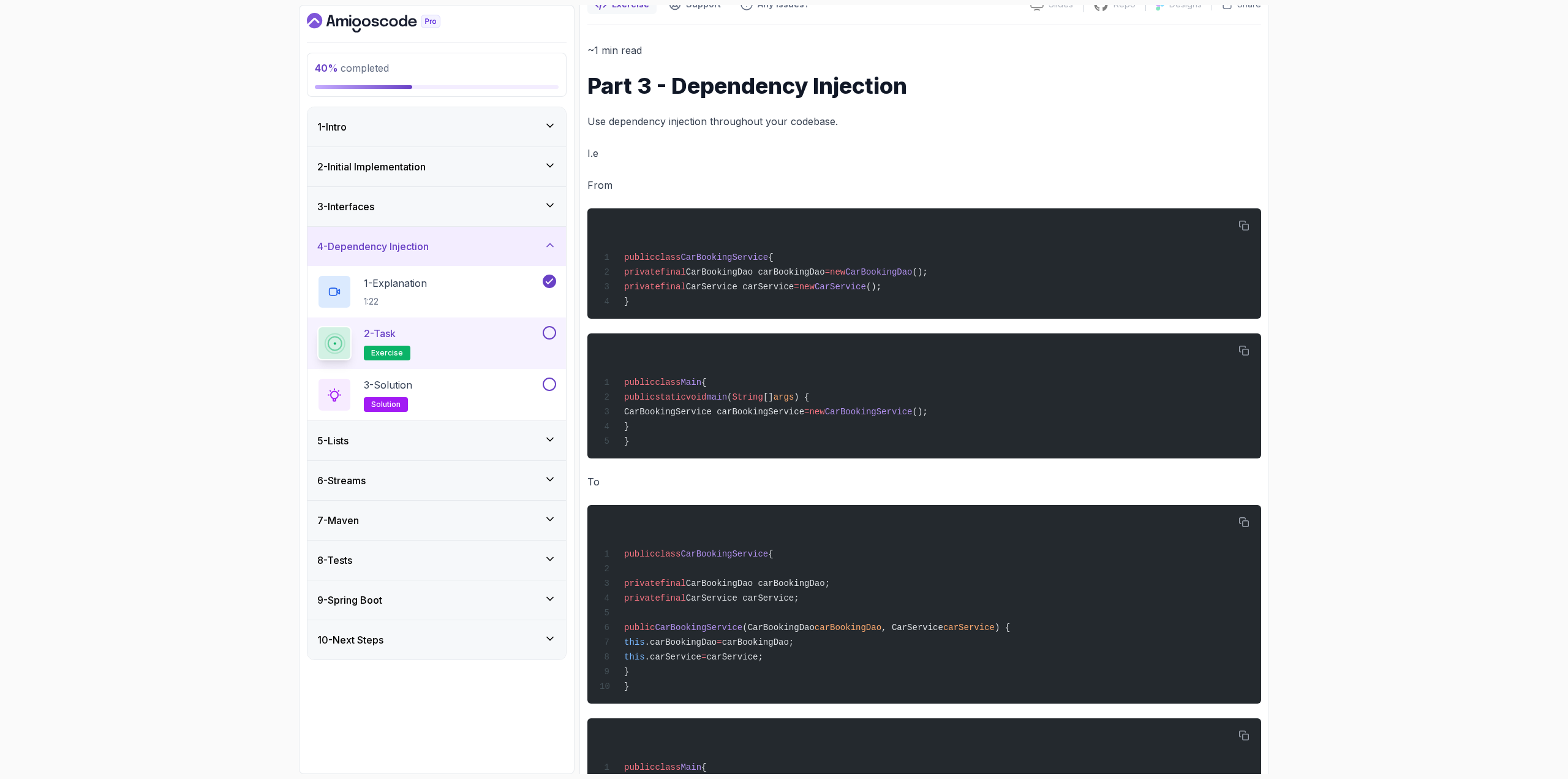
click at [553, 334] on button at bounding box center [550, 333] width 14 height 14
click at [550, 376] on div "3 - Solution solution" at bounding box center [437, 394] width 259 height 51
click at [545, 383] on button at bounding box center [550, 385] width 14 height 14
click at [483, 240] on div "4 - Dependency Injection" at bounding box center [437, 246] width 239 height 15
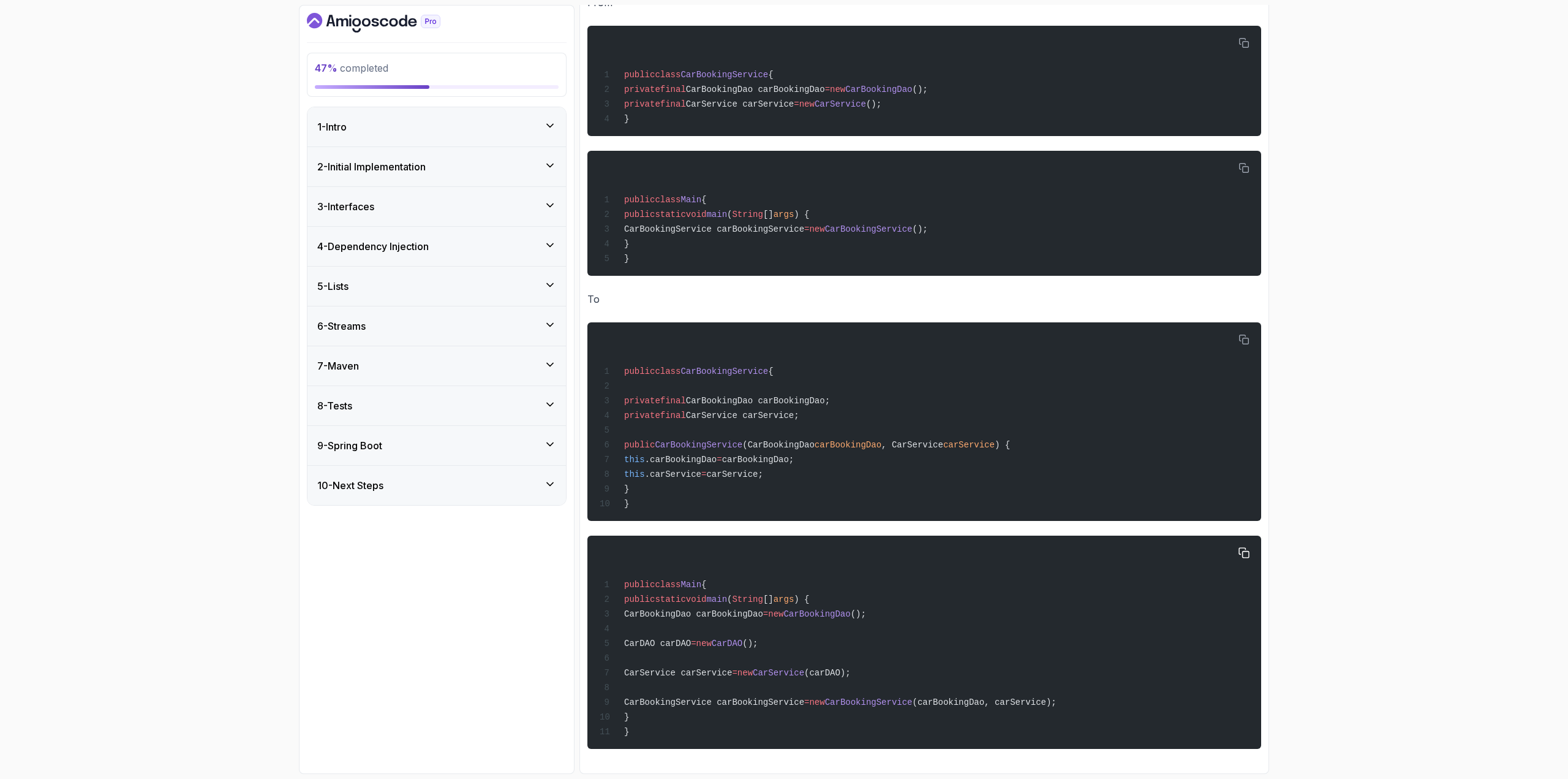
scroll to position [323, 0]
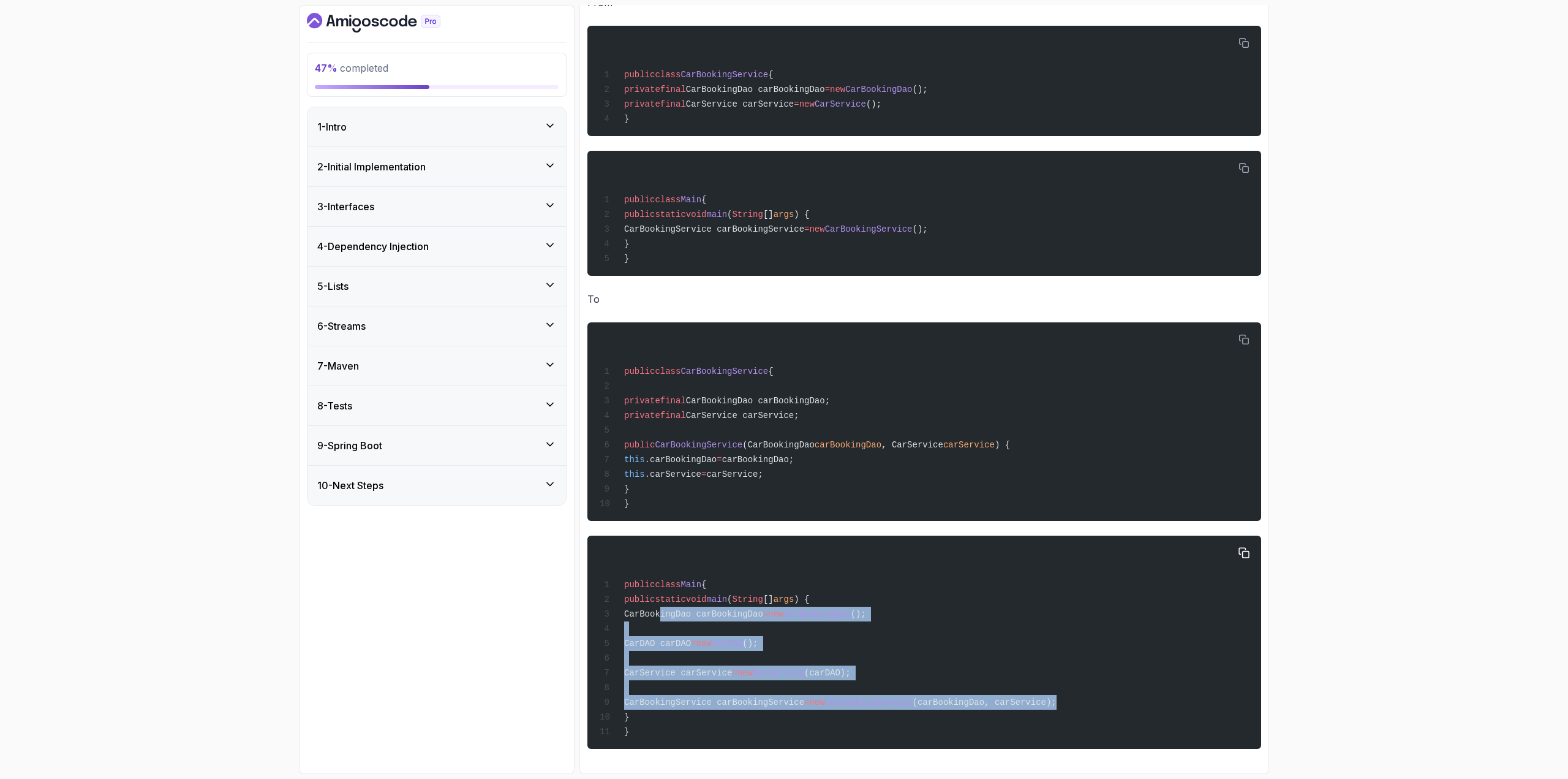
drag, startPoint x: 1086, startPoint y: 695, endPoint x: 656, endPoint y: 607, distance: 438.9
click at [656, 607] on div "public class Main { public static void main ( String [] args ) { CarBookingDao …" at bounding box center [924, 642] width 654 height 199
copy code "CarBookingDao carBookingDao = new CarBookingDao (); CarDAO carDAO = new CarDAO …"
click at [490, 287] on div "5 - Lists" at bounding box center [437, 286] width 239 height 15
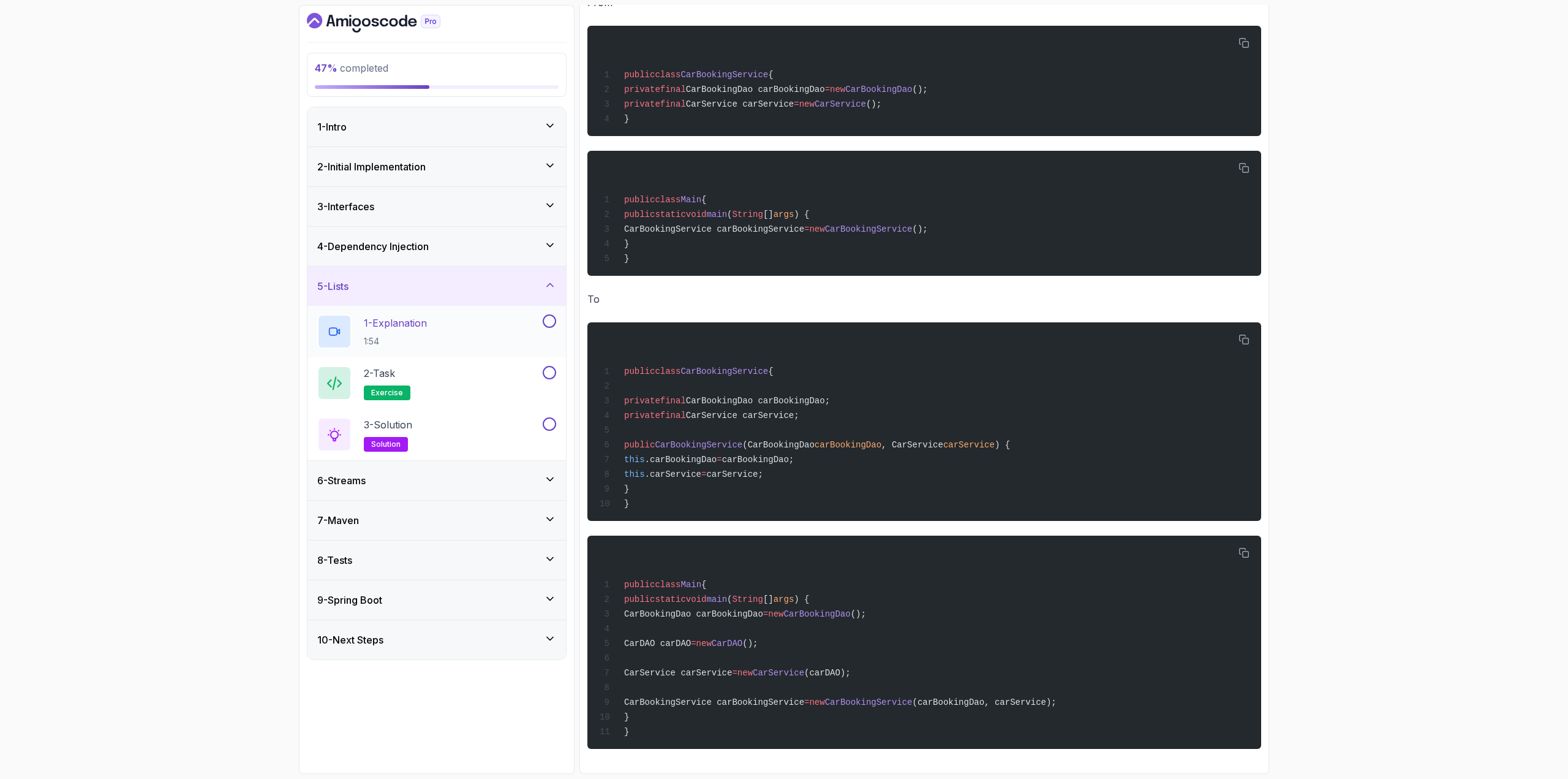
click at [522, 329] on div "1 - Explanation 1:54" at bounding box center [429, 331] width 223 height 34
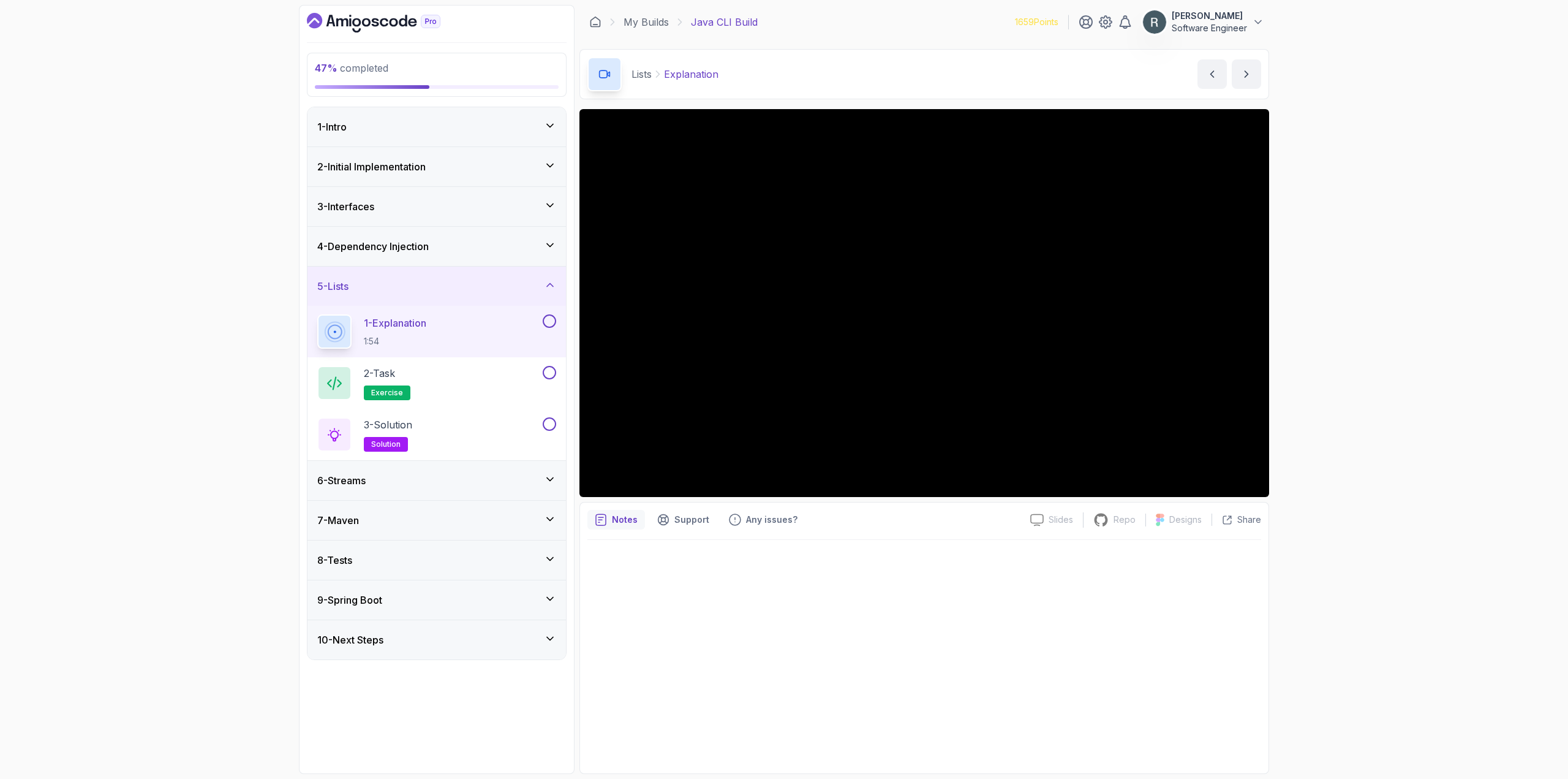
click at [557, 322] on div "1 - Explanation 1:54" at bounding box center [437, 331] width 259 height 51
click at [547, 324] on button at bounding box center [550, 321] width 14 height 14
click at [548, 364] on div "2 - Task exercise" at bounding box center [437, 383] width 259 height 51
click at [552, 378] on button at bounding box center [550, 373] width 14 height 14
click at [522, 434] on div "3 - Solution solution" at bounding box center [429, 434] width 223 height 34
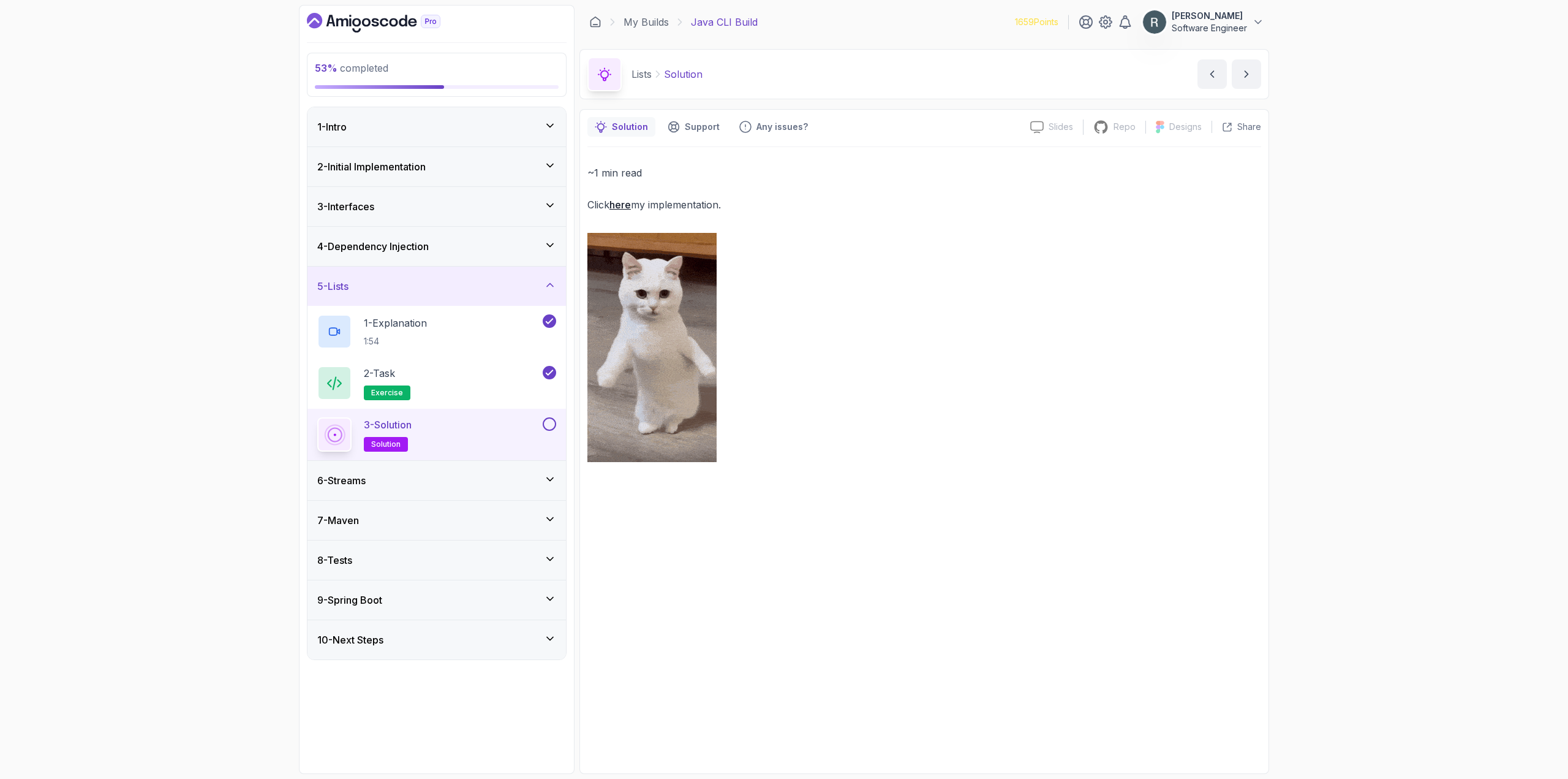
click at [550, 422] on button at bounding box center [550, 424] width 14 height 14
click at [513, 391] on div "2 - Task exercise" at bounding box center [429, 383] width 223 height 34
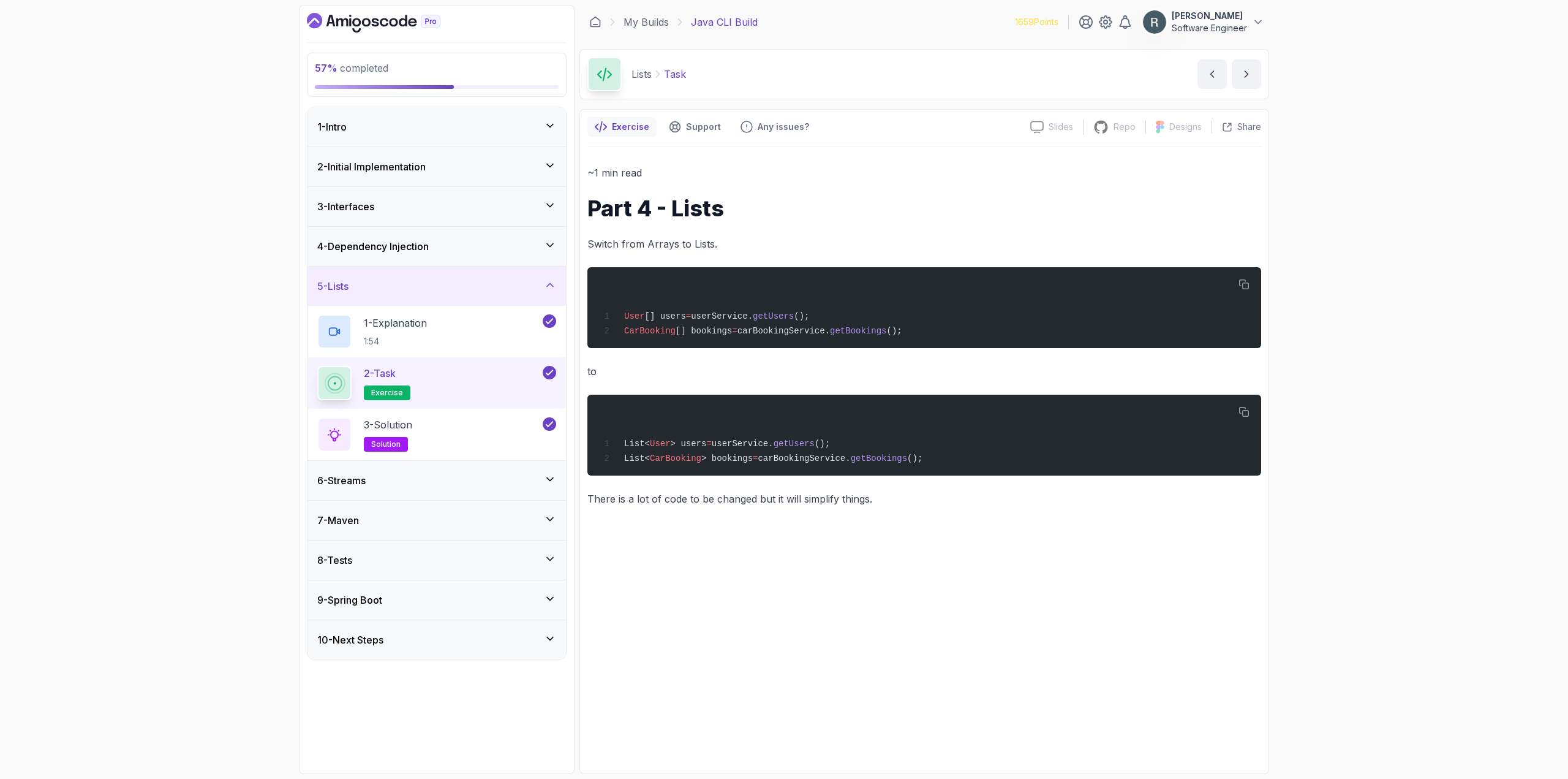
click at [516, 477] on div "6 - Streams" at bounding box center [437, 481] width 239 height 15
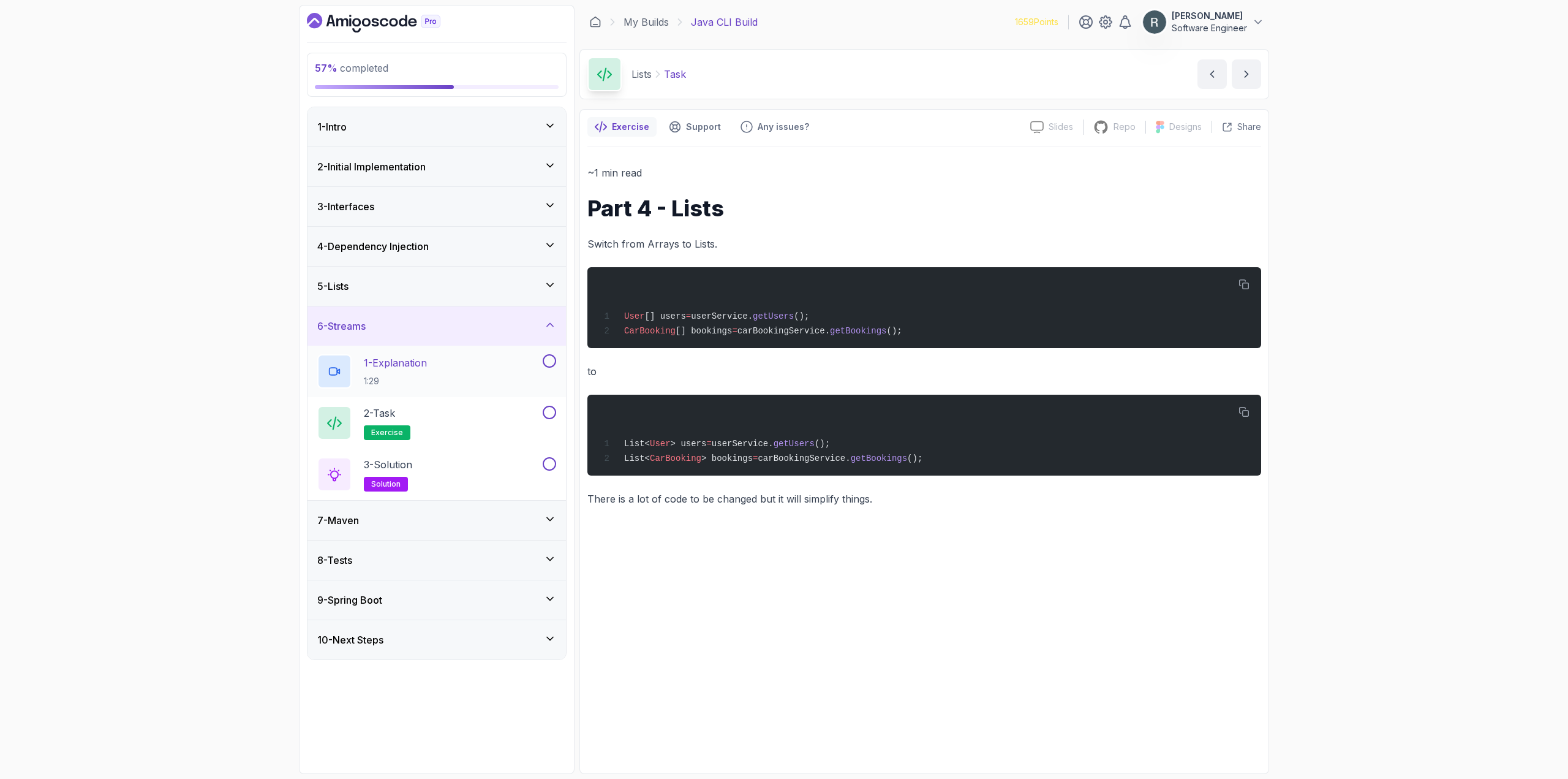
click at [546, 360] on button at bounding box center [550, 361] width 14 height 14
click at [548, 412] on button at bounding box center [550, 412] width 14 height 14
click at [547, 463] on button at bounding box center [550, 464] width 14 height 14
click at [475, 522] on div "7 - Maven" at bounding box center [437, 520] width 239 height 15
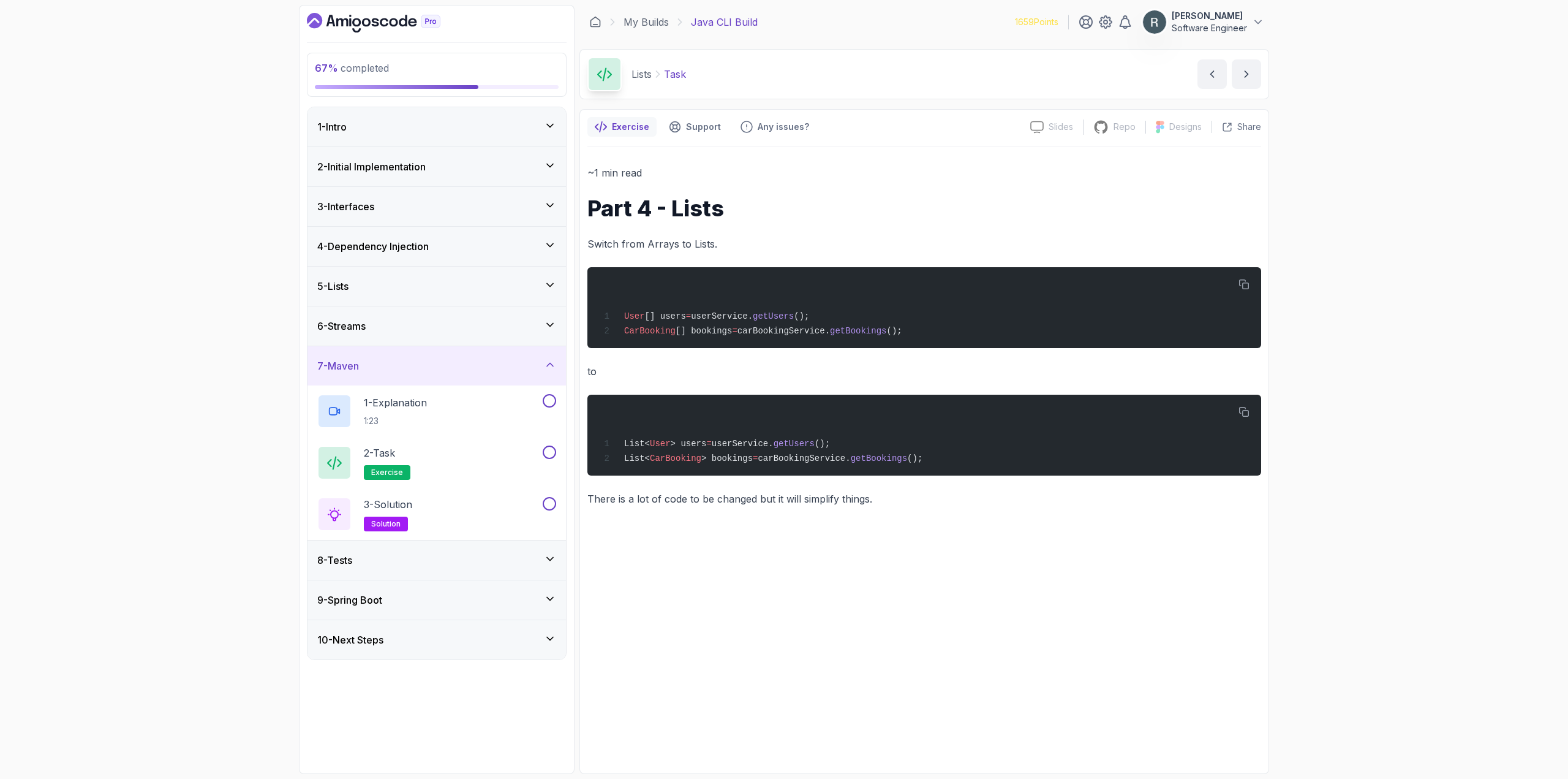
click at [531, 330] on div "6 - Streams" at bounding box center [437, 326] width 239 height 15
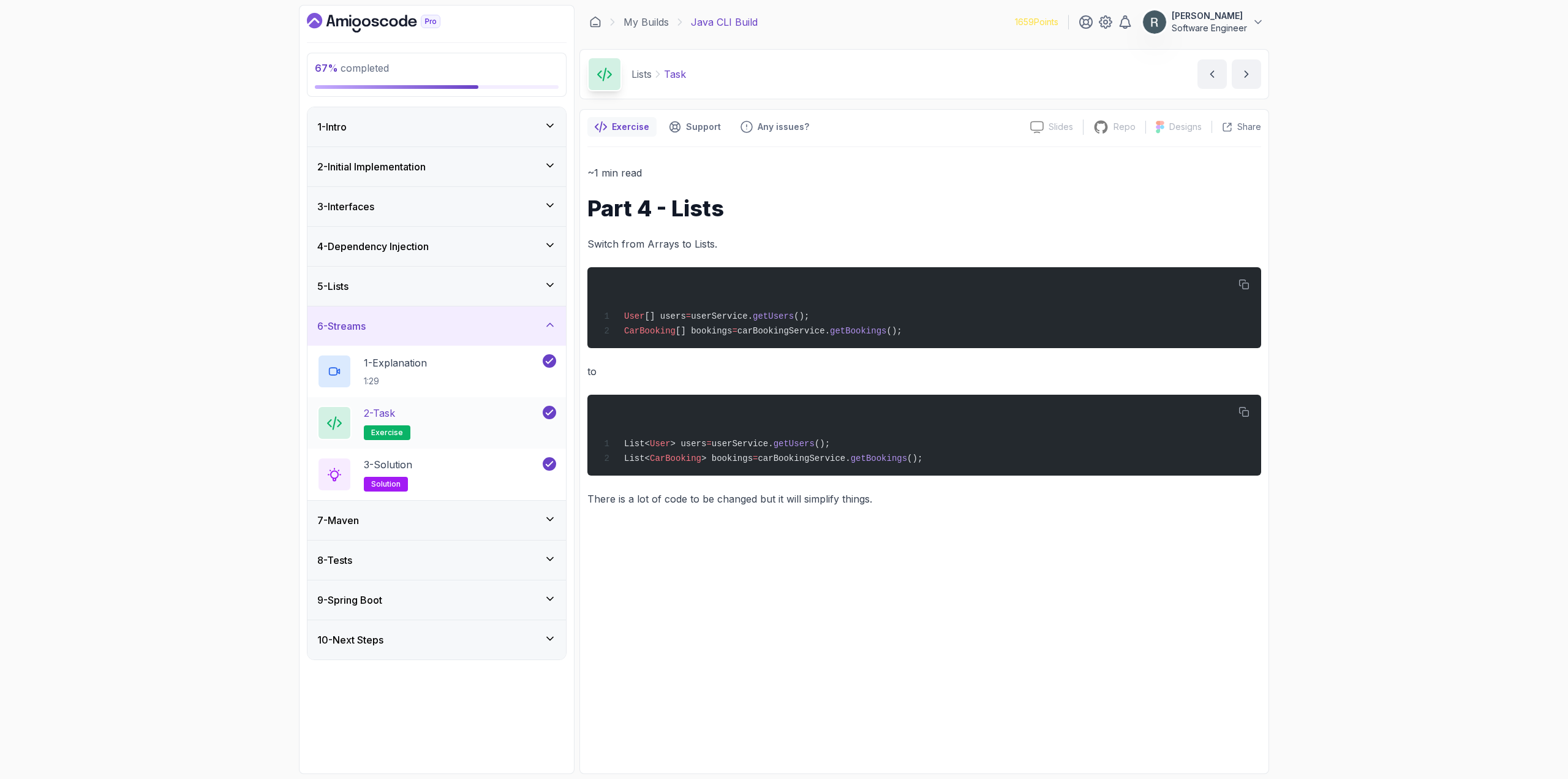
click at [483, 420] on div "2 - Task exercise" at bounding box center [429, 422] width 223 height 34
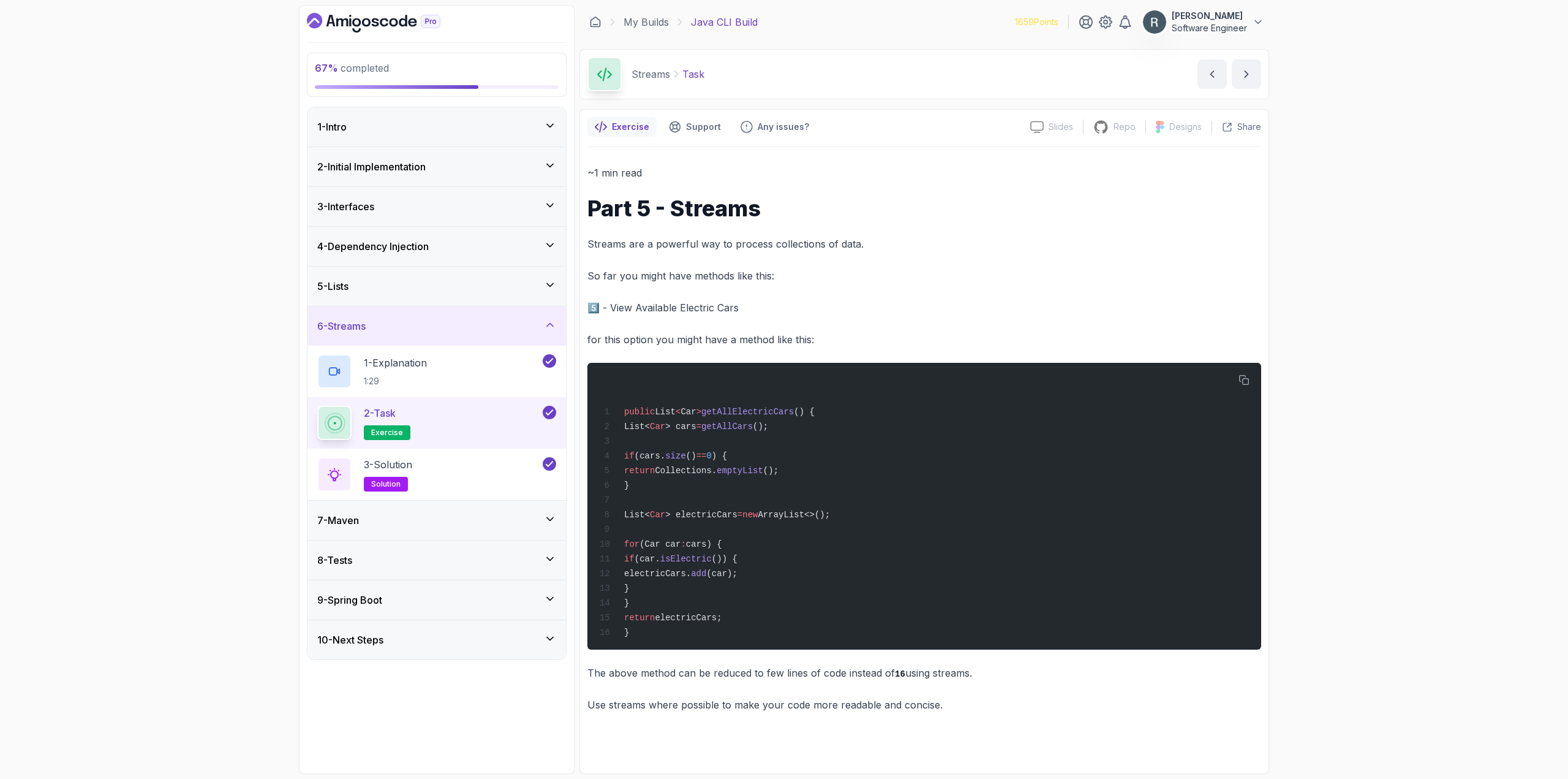
click at [514, 509] on div "7 - Maven" at bounding box center [437, 520] width 259 height 39
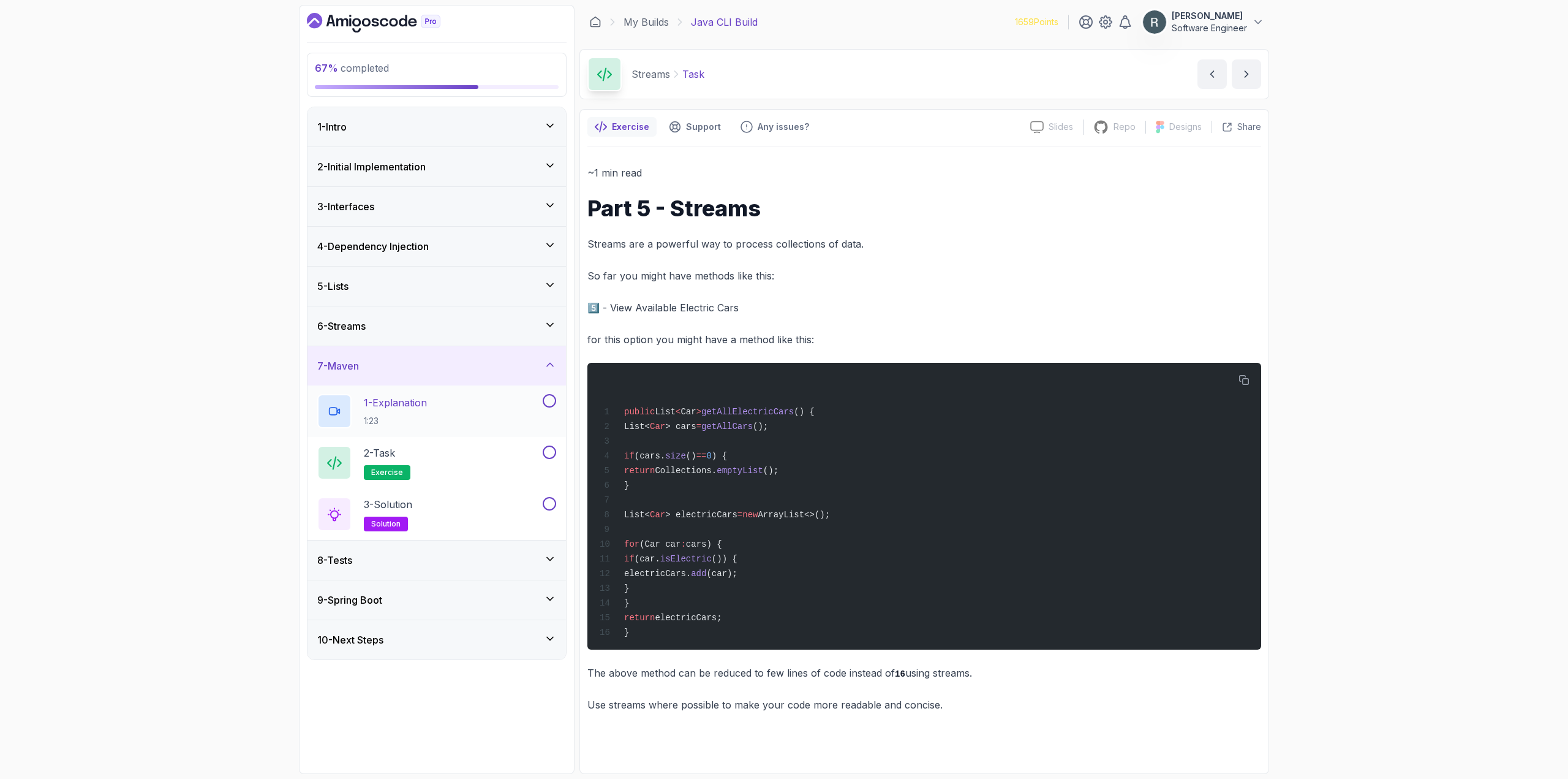
click at [496, 422] on div "1 - Explanation 1:23" at bounding box center [429, 411] width 223 height 34
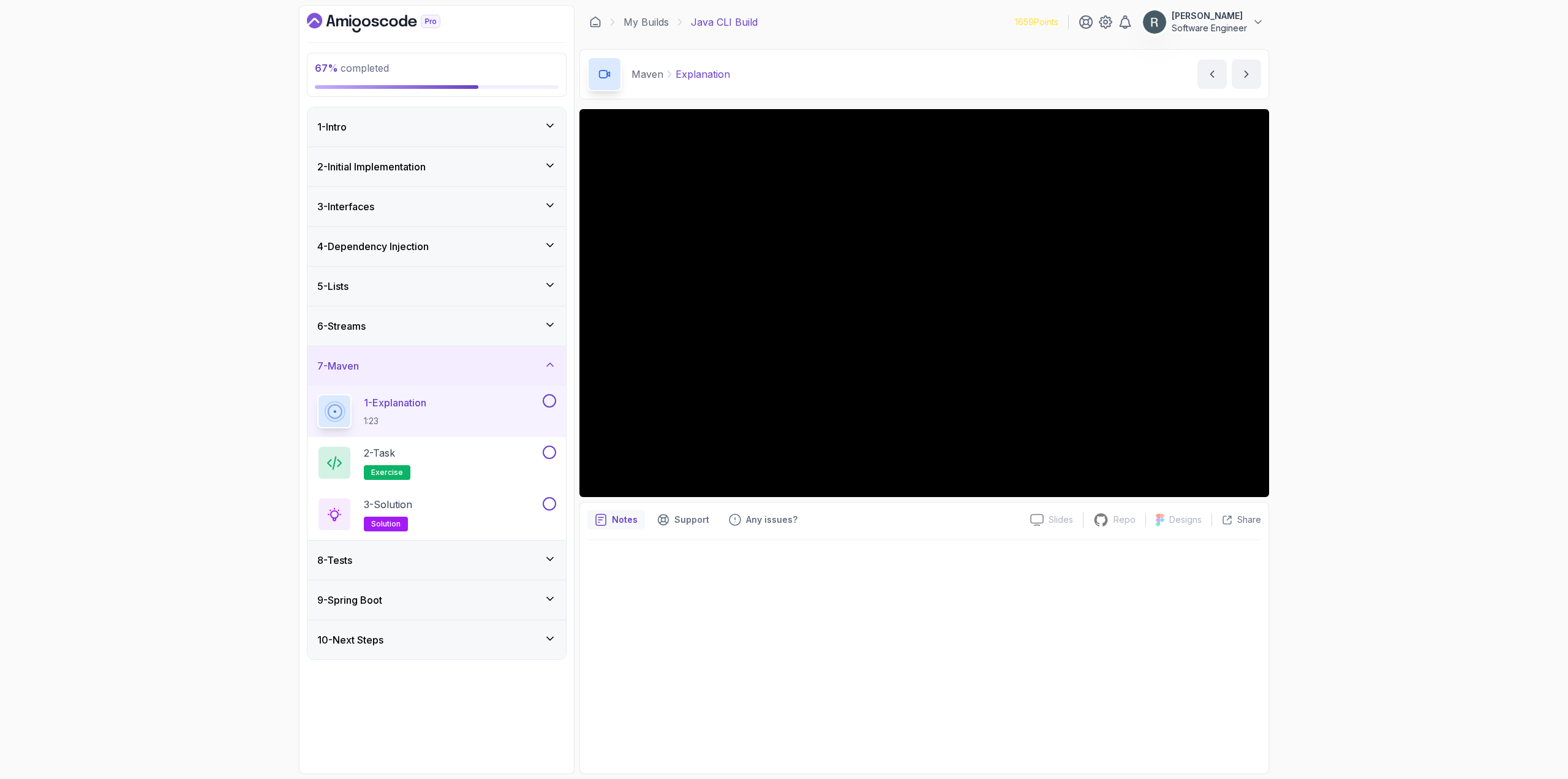
click at [549, 401] on button at bounding box center [550, 401] width 14 height 14
click at [514, 443] on div "2 - Task exercise" at bounding box center [437, 463] width 259 height 51
click at [483, 459] on div "2 - Task exercise" at bounding box center [429, 462] width 223 height 34
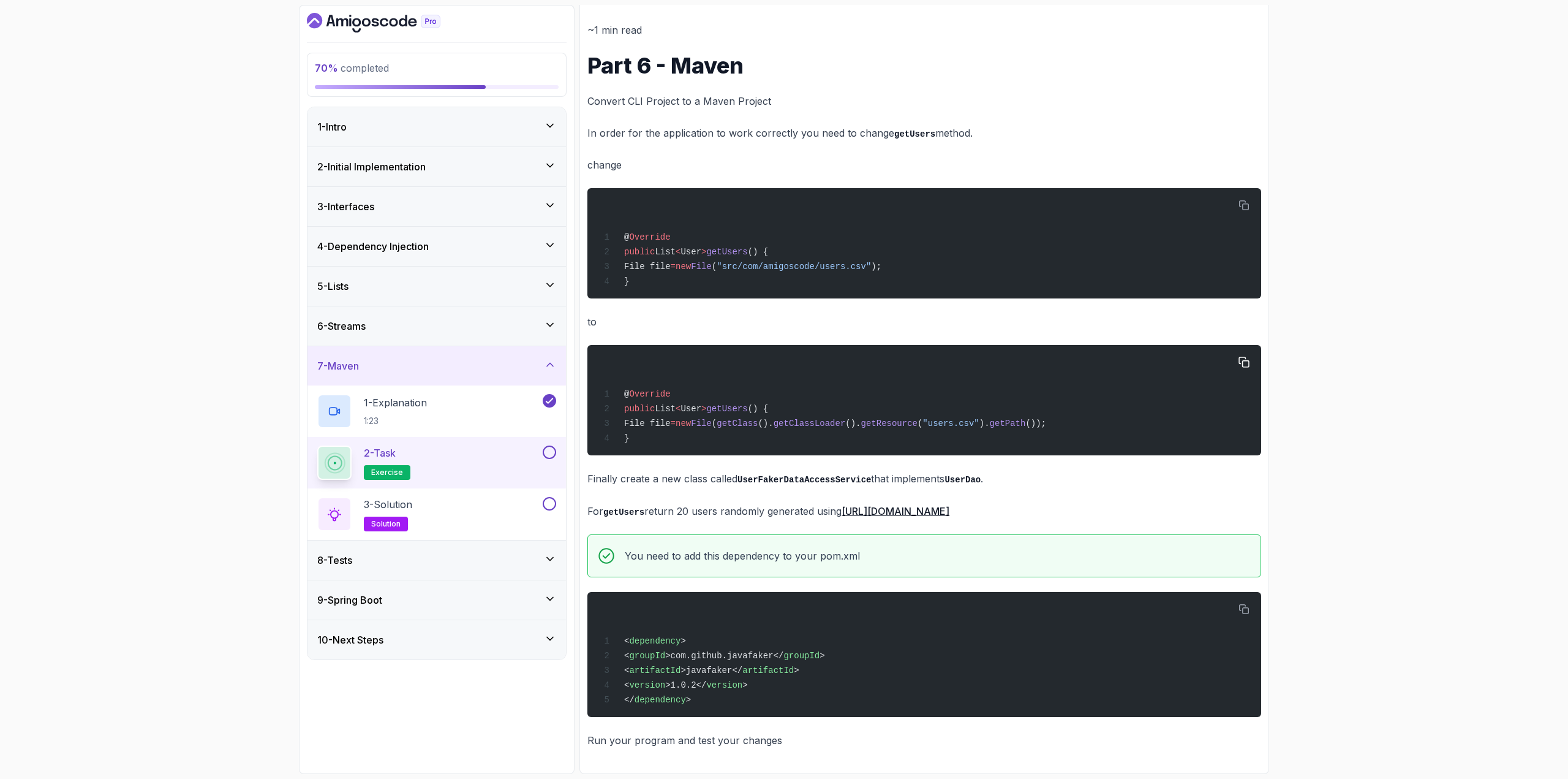
scroll to position [150, 0]
click at [487, 415] on div "1 - Explanation 1:23" at bounding box center [429, 411] width 223 height 34
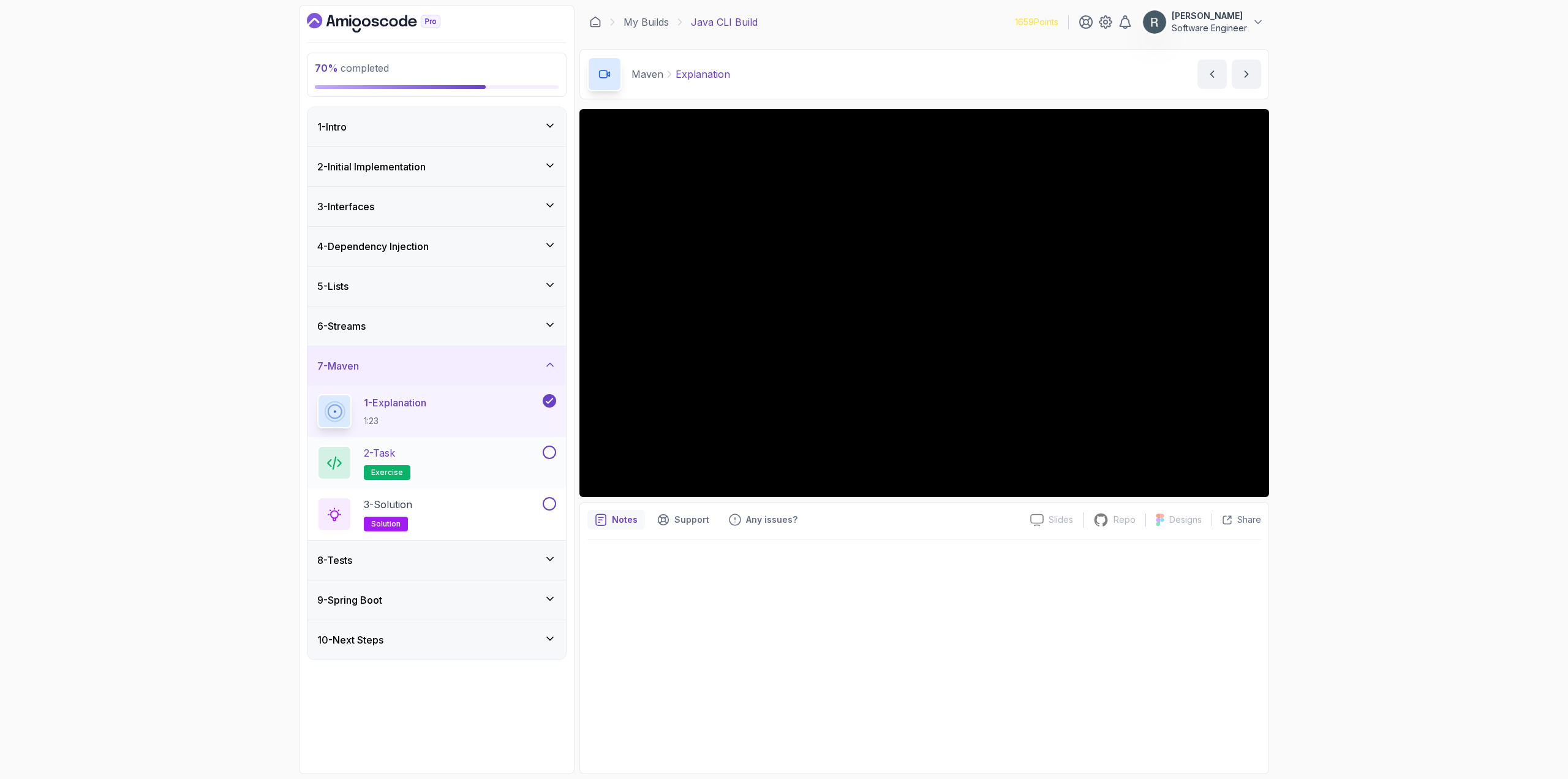
click at [507, 464] on div "2 - Task exercise" at bounding box center [429, 462] width 223 height 34
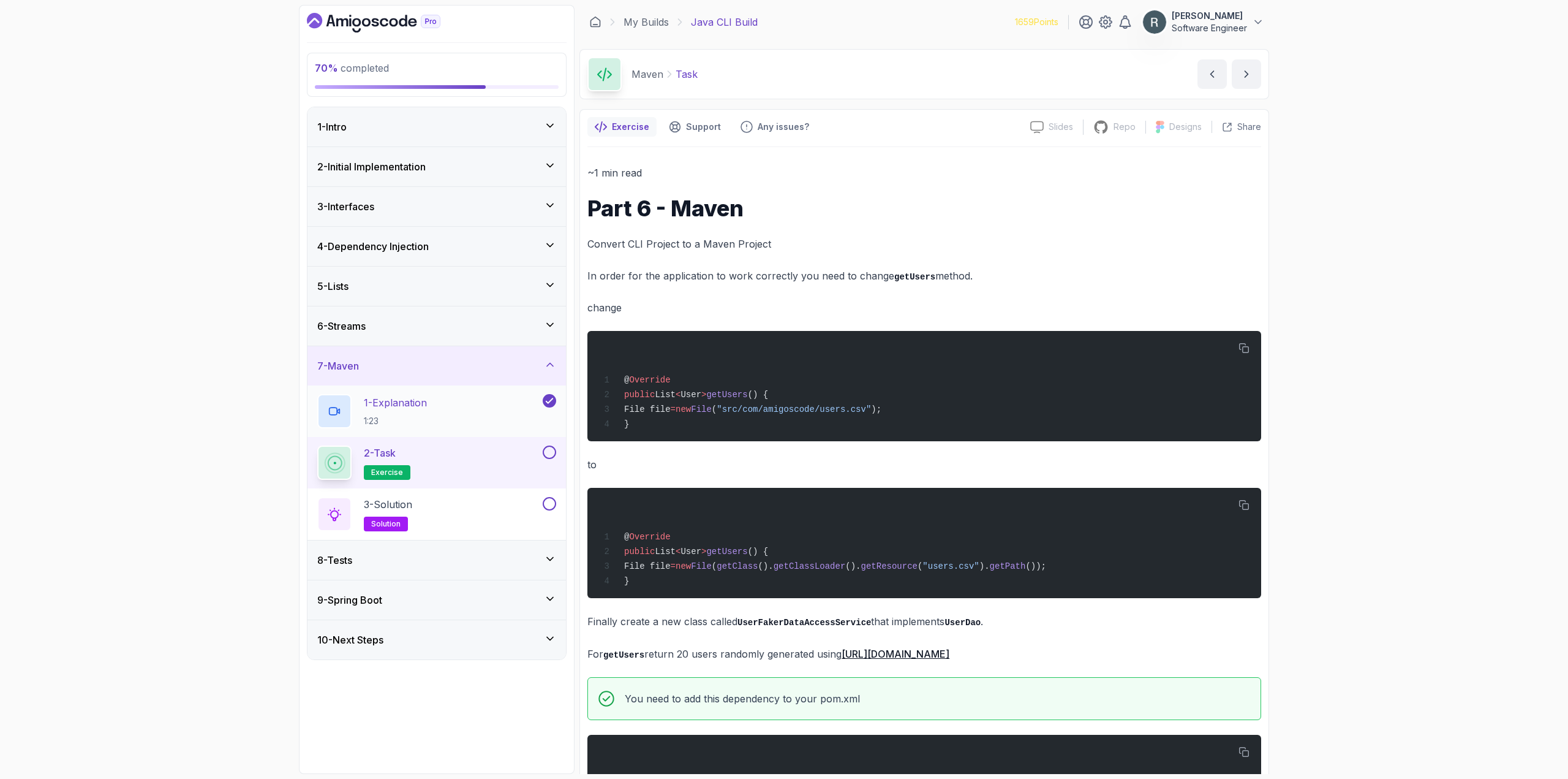
click at [498, 416] on div "1 - Explanation 1:23" at bounding box center [429, 411] width 223 height 34
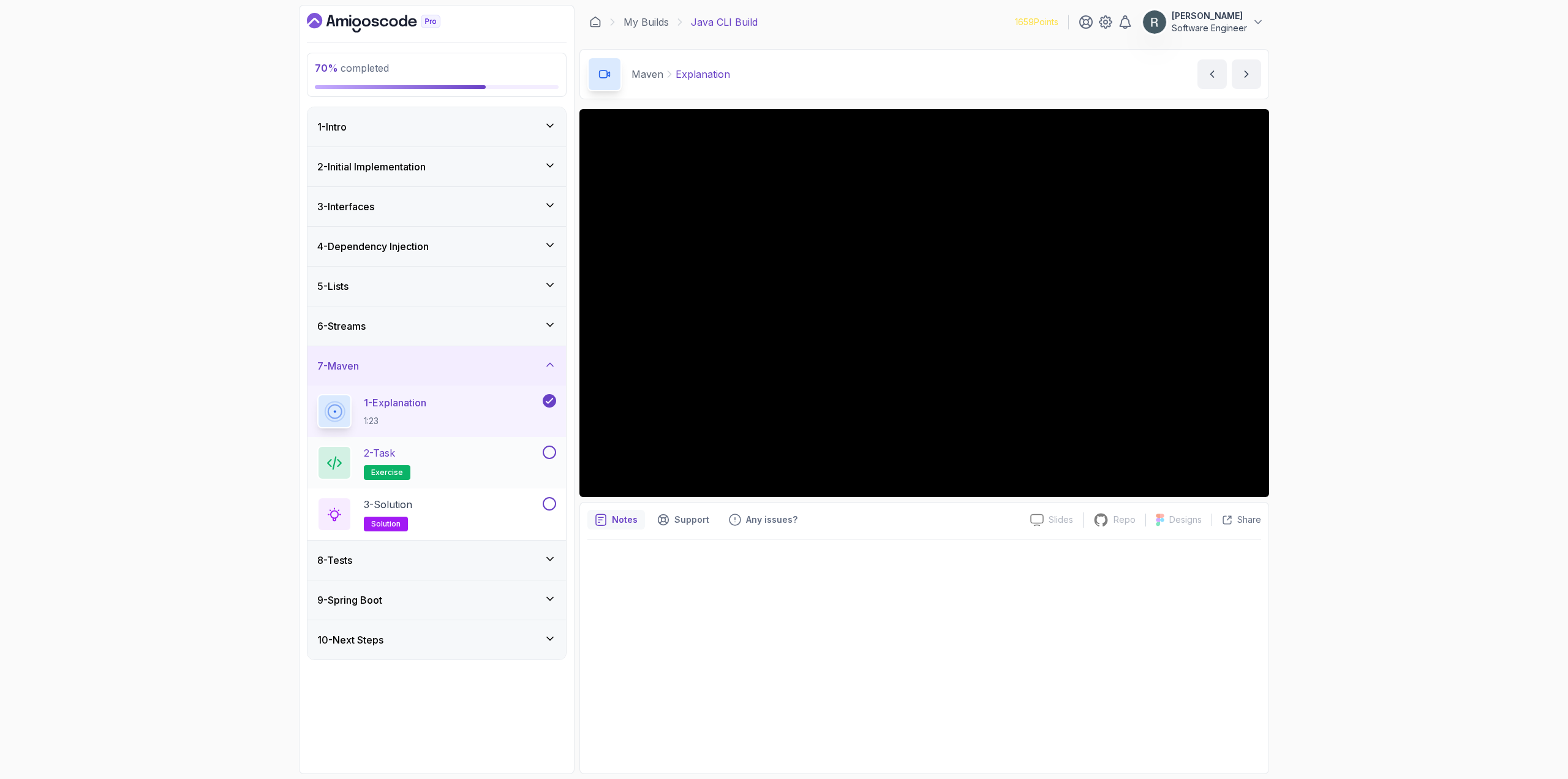
click at [525, 460] on div "2 - Task exercise" at bounding box center [429, 462] width 223 height 34
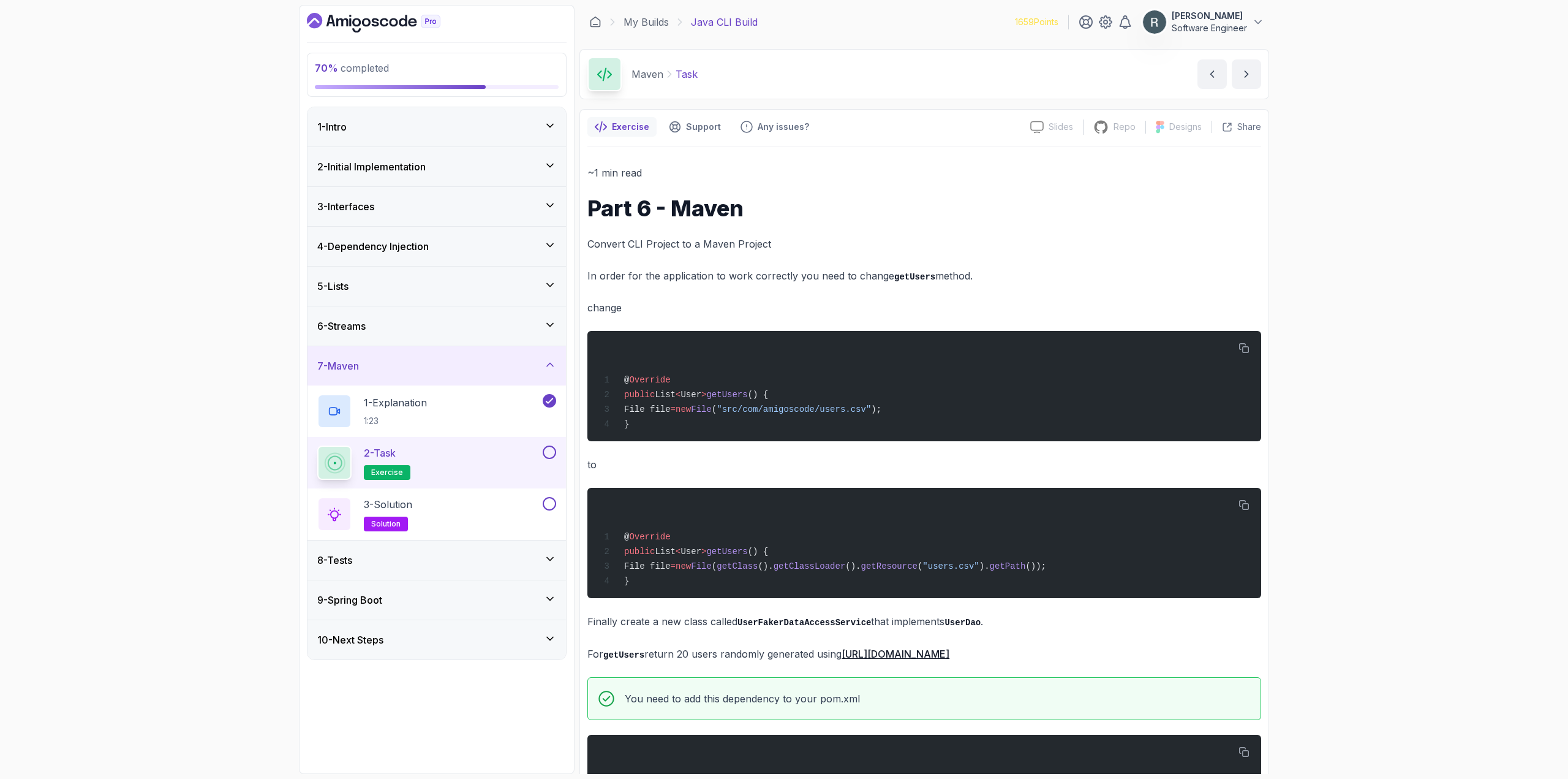
click at [557, 453] on div "2 - Task exercise" at bounding box center [437, 463] width 259 height 51
click at [552, 453] on button at bounding box center [550, 452] width 14 height 14
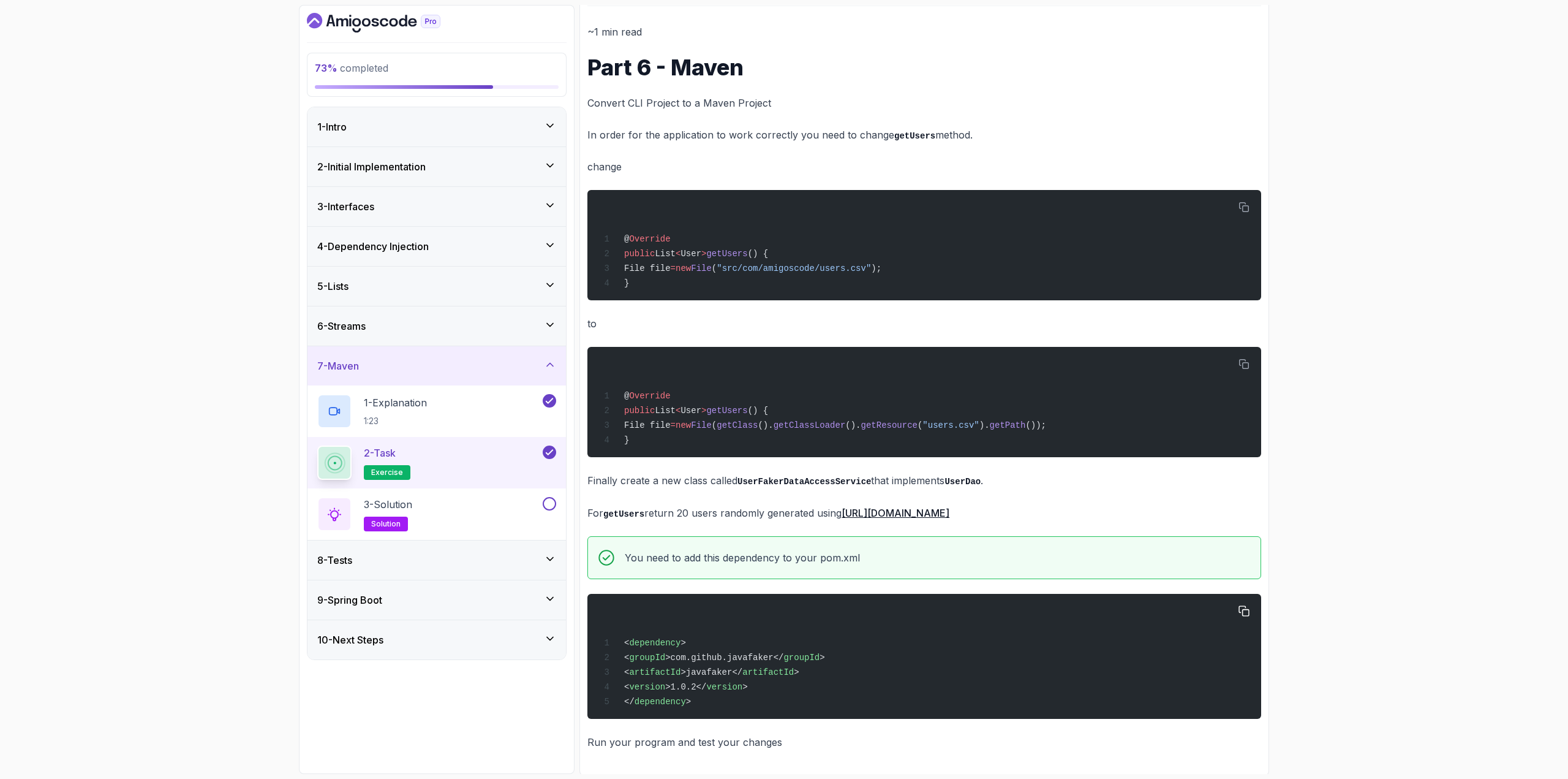
scroll to position [150, 0]
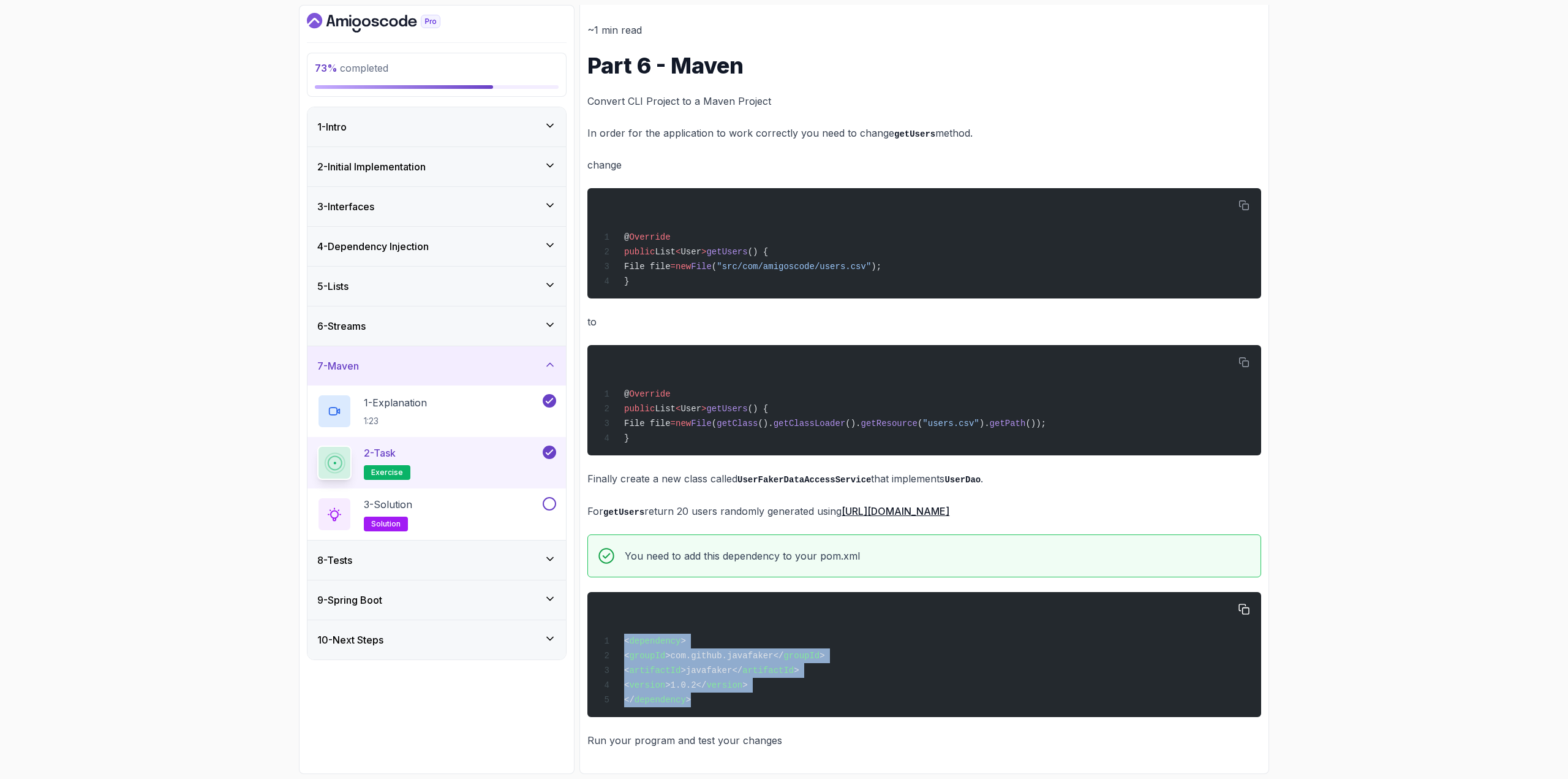
drag, startPoint x: 679, startPoint y: 699, endPoint x: 622, endPoint y: 633, distance: 87.2
click at [622, 633] on div "< dependency > < groupId >com.github.javafaker</ groupId > < artifactId >javafa…" at bounding box center [924, 655] width 654 height 110
copy code "< dependency > < groupId >com.github.javafaker</ groupId > < artifactId >javafa…"
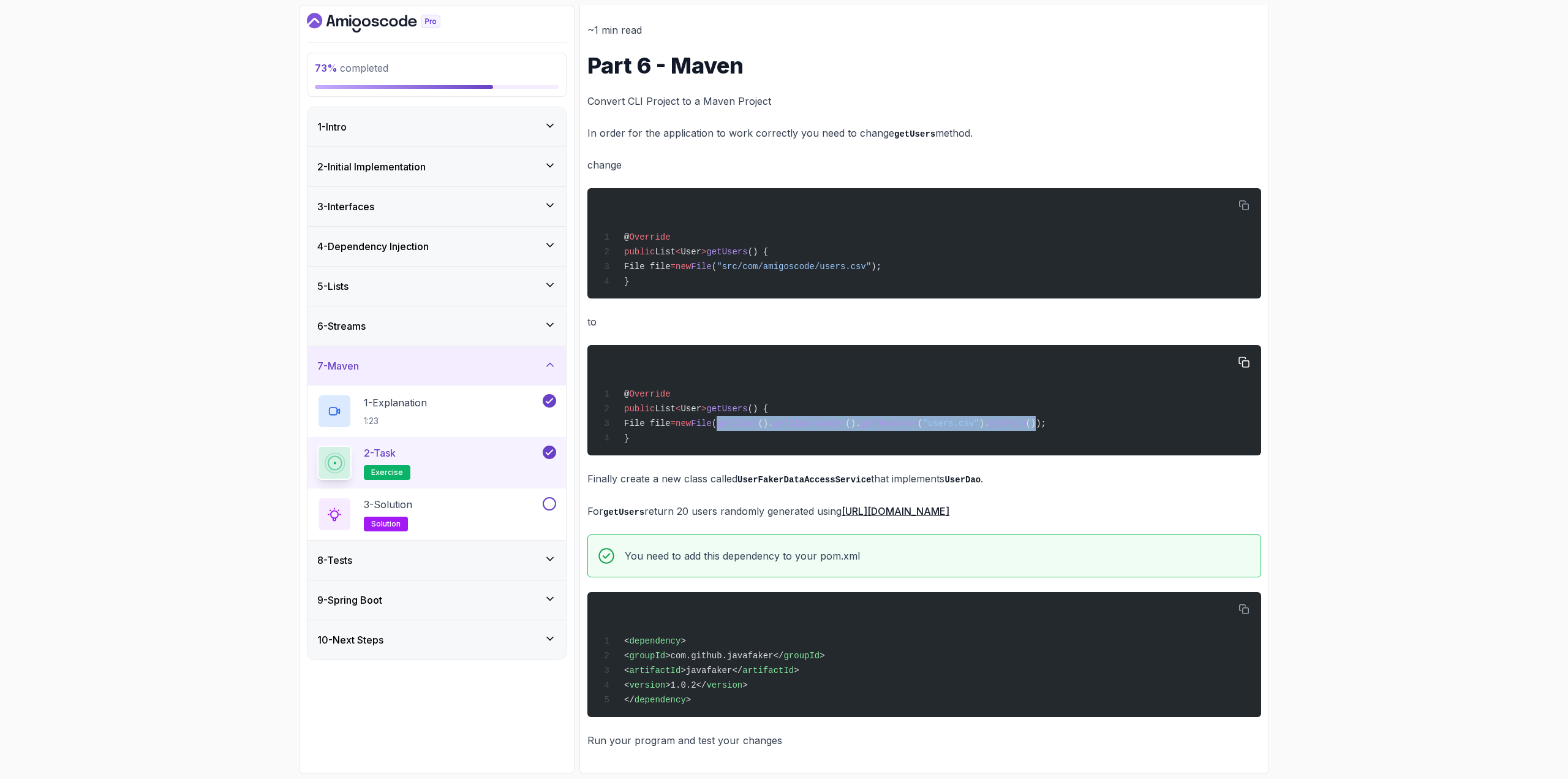
drag, startPoint x: 1034, startPoint y: 417, endPoint x: 742, endPoint y: 419, distance: 292.0
click at [661, 419] on span "File file = new File ( getClass (). getClassLoader (). getResource ( "users.csv…" at bounding box center [823, 424] width 446 height 10
copy span "getClass (). getClassLoader (). getResource ( "users.csv" ). getPath ()"
click at [548, 502] on button at bounding box center [550, 504] width 14 height 14
click at [510, 558] on div "8 - Tests" at bounding box center [437, 560] width 239 height 15
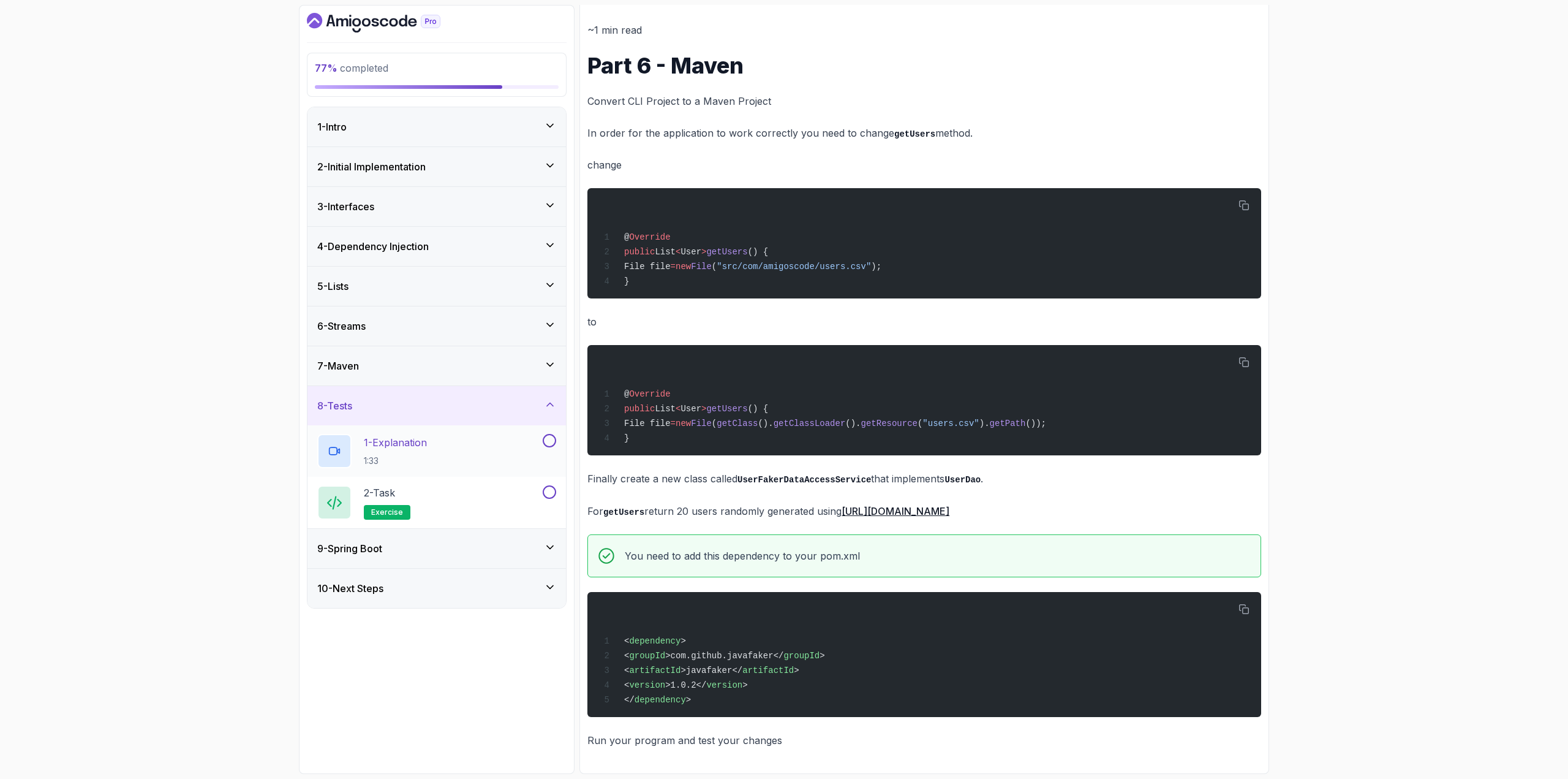
click at [542, 445] on div at bounding box center [548, 441] width 16 height 14
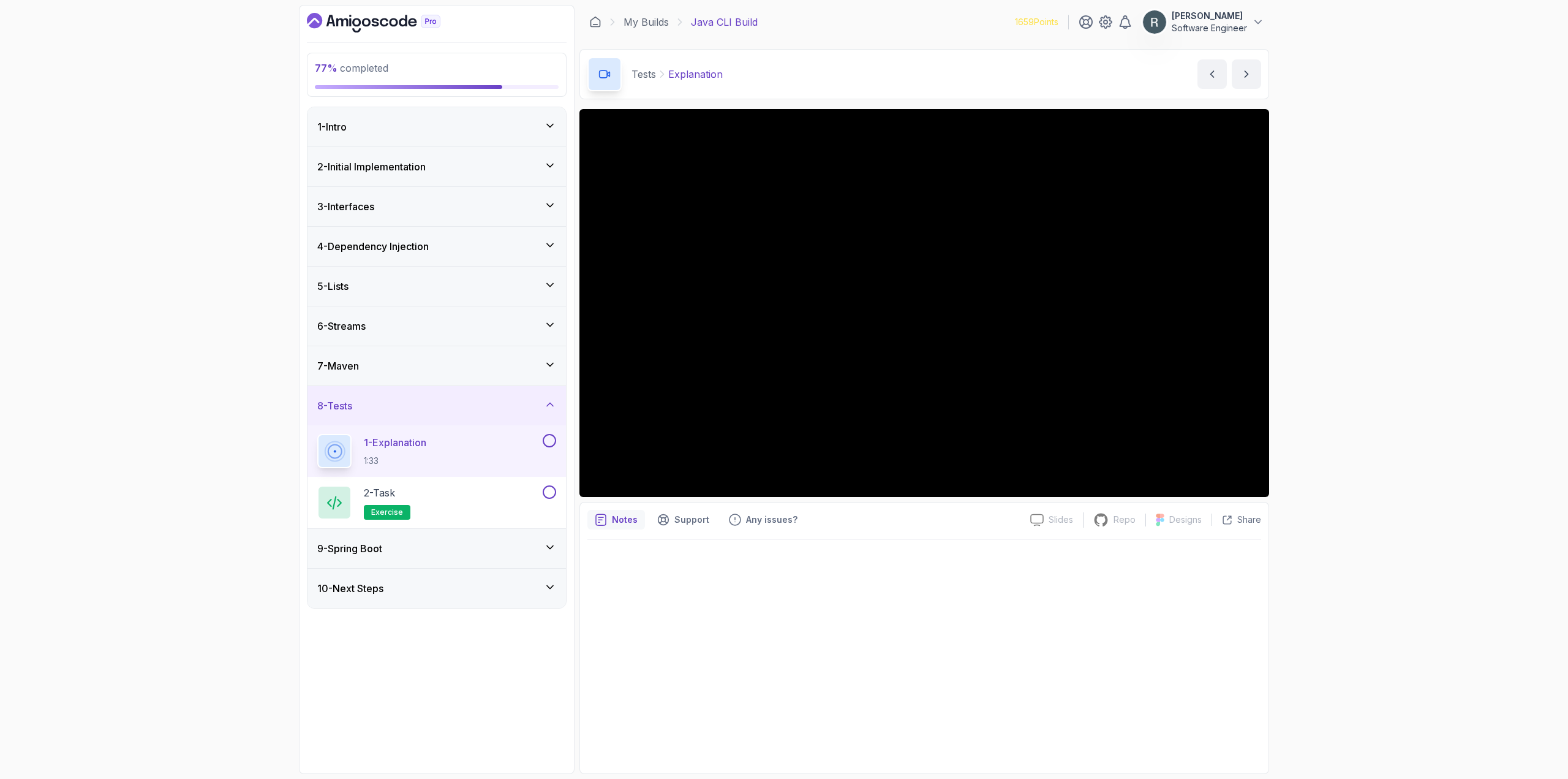
click at [472, 546] on div "9 - Spring Boot" at bounding box center [437, 549] width 239 height 15
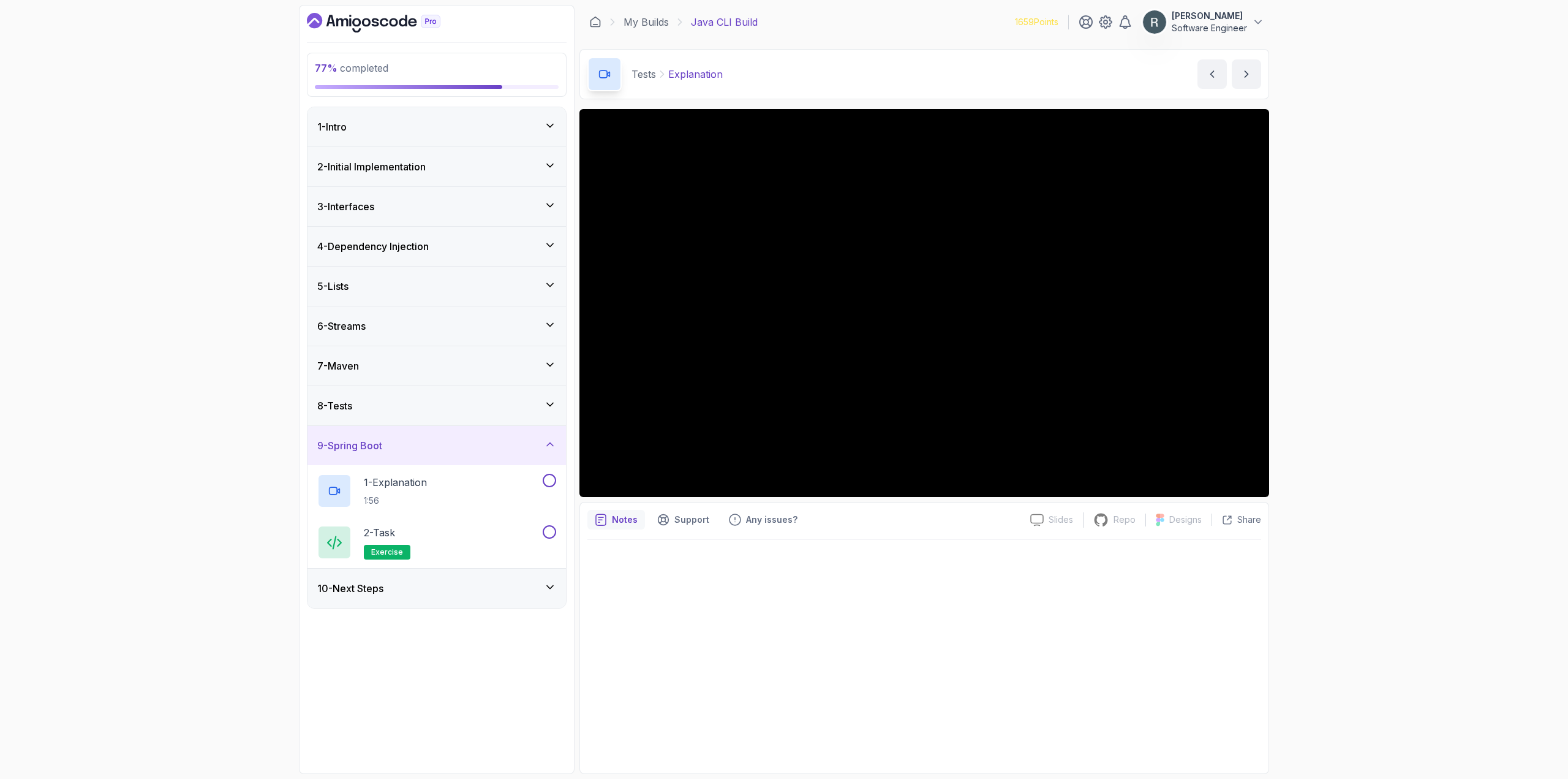
click at [505, 407] on div "8 - Tests" at bounding box center [437, 406] width 239 height 15
